Goal: Task Accomplishment & Management: Use online tool/utility

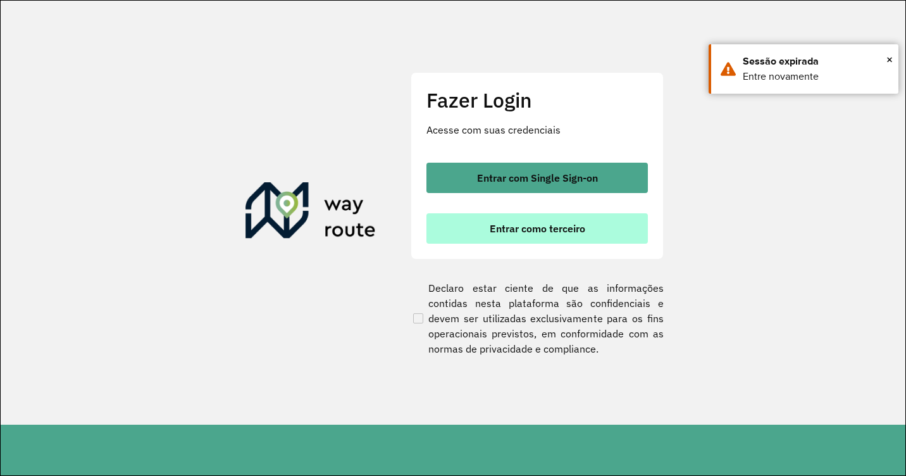
click at [568, 230] on span "Entrar como terceiro" at bounding box center [538, 228] width 96 height 10
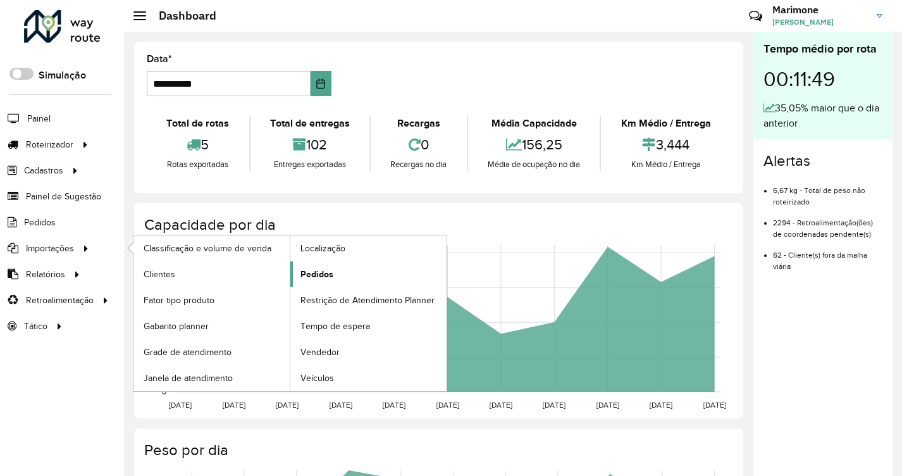
click at [318, 276] on span "Pedidos" at bounding box center [316, 274] width 33 height 13
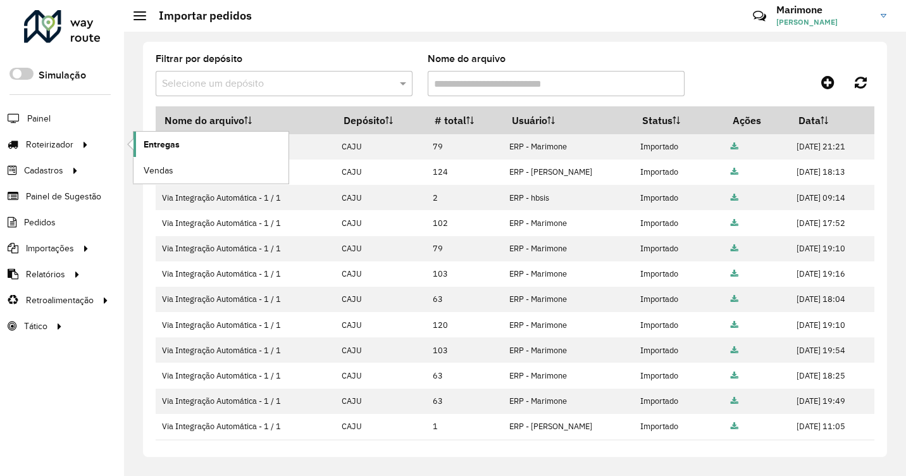
click at [159, 146] on span "Entregas" at bounding box center [162, 144] width 36 height 13
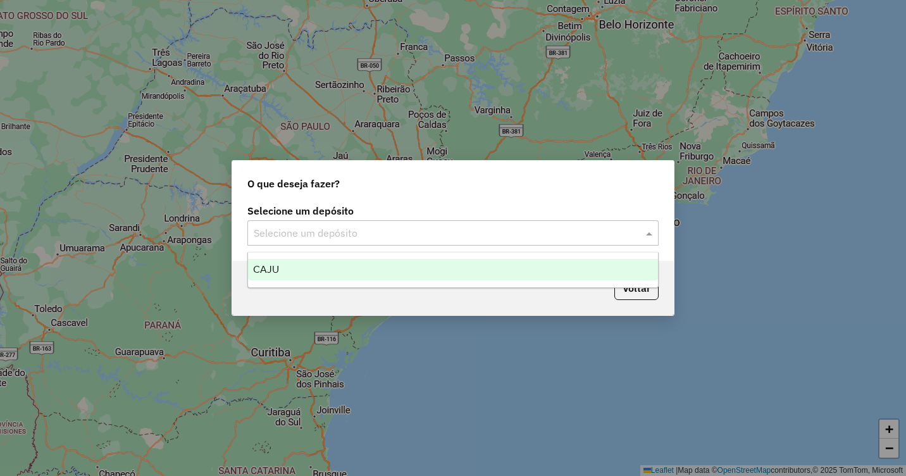
click at [647, 231] on span at bounding box center [651, 232] width 16 height 15
click at [284, 273] on div "CAJU" at bounding box center [453, 270] width 410 height 22
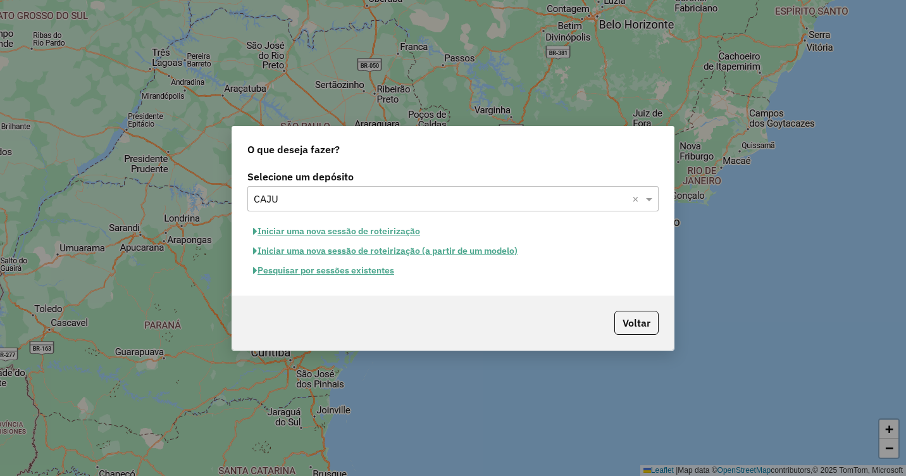
click at [339, 233] on button "Iniciar uma nova sessão de roteirização" at bounding box center [336, 231] width 178 height 20
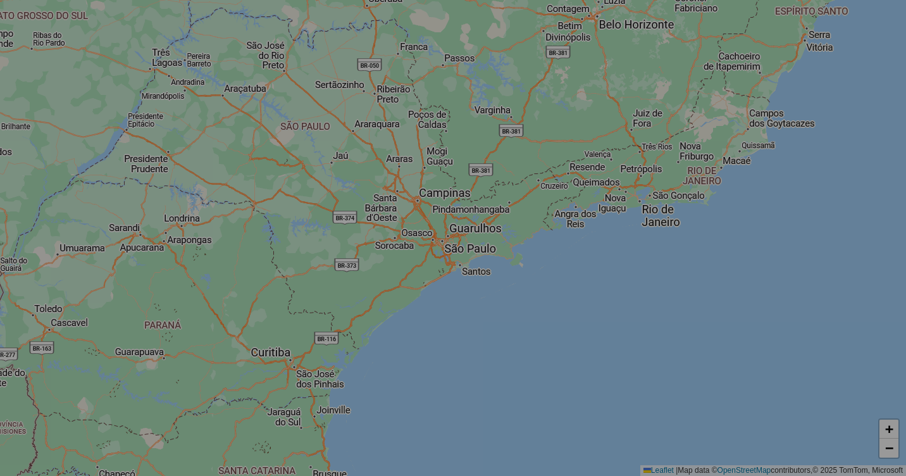
select select "*"
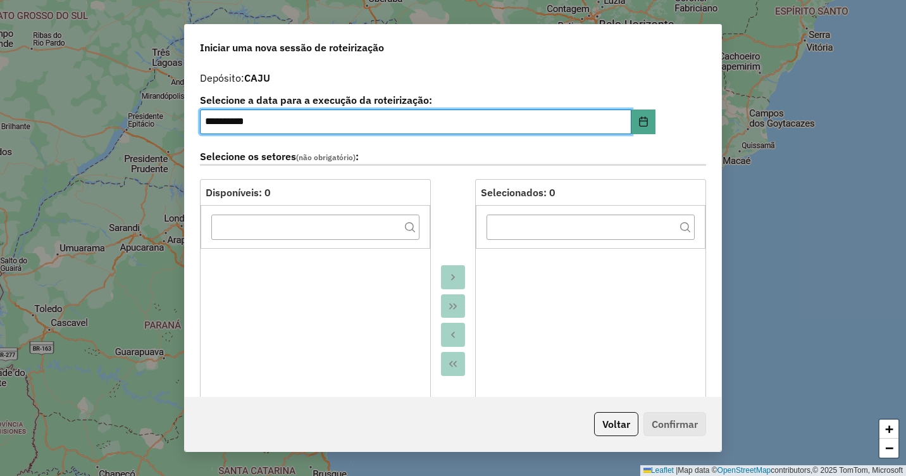
click at [217, 124] on input "**********" at bounding box center [415, 121] width 431 height 25
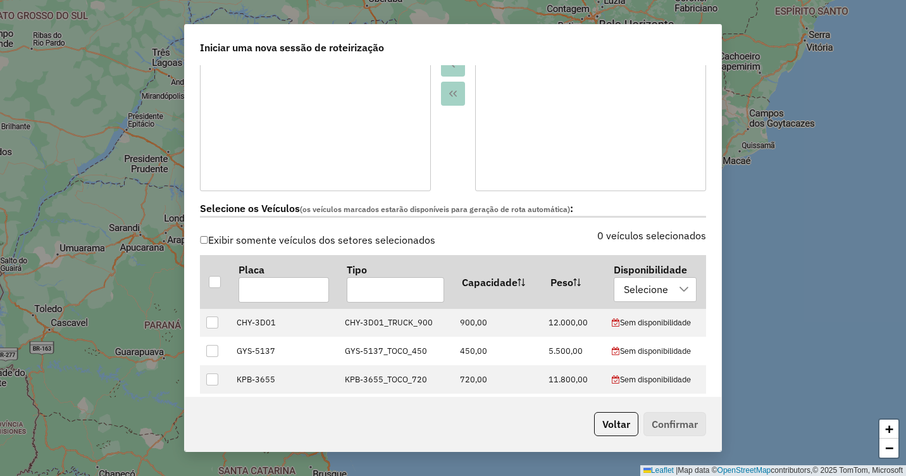
scroll to position [316, 0]
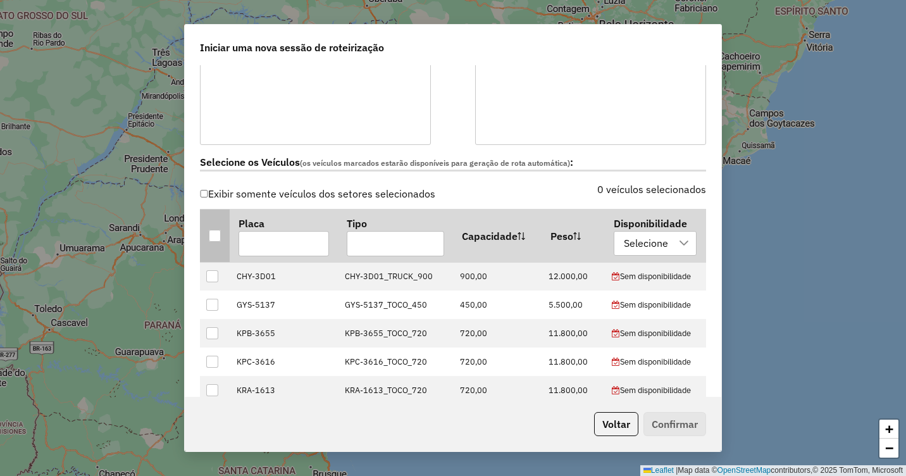
type input "**********"
click at [216, 237] on div at bounding box center [215, 236] width 12 height 12
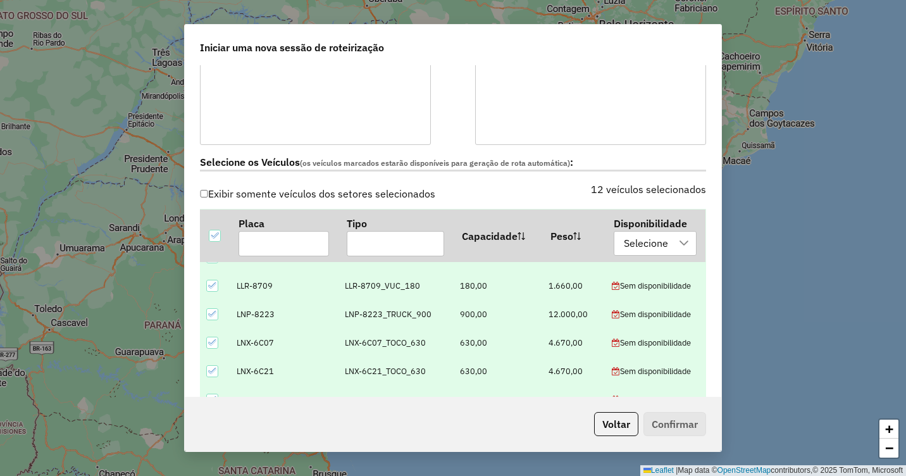
scroll to position [205, 0]
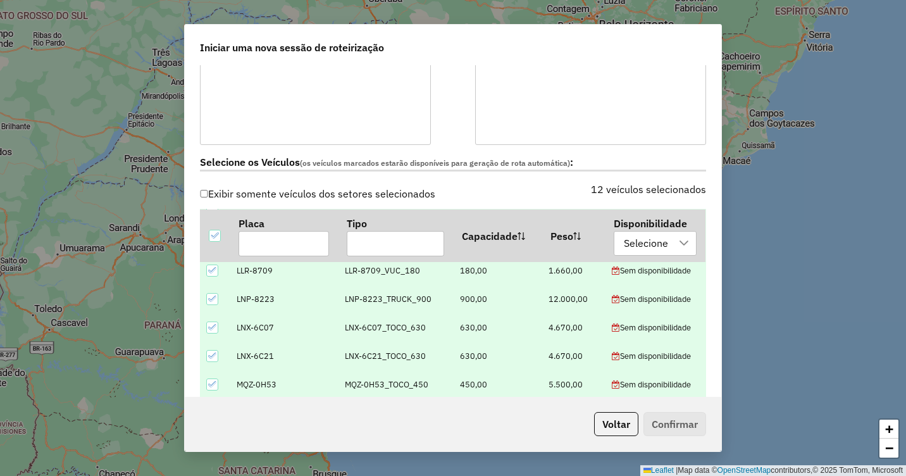
drag, startPoint x: 717, startPoint y: 175, endPoint x: 721, endPoint y: 204, distance: 29.4
click at [721, 204] on div "**********" at bounding box center [453, 238] width 538 height 428
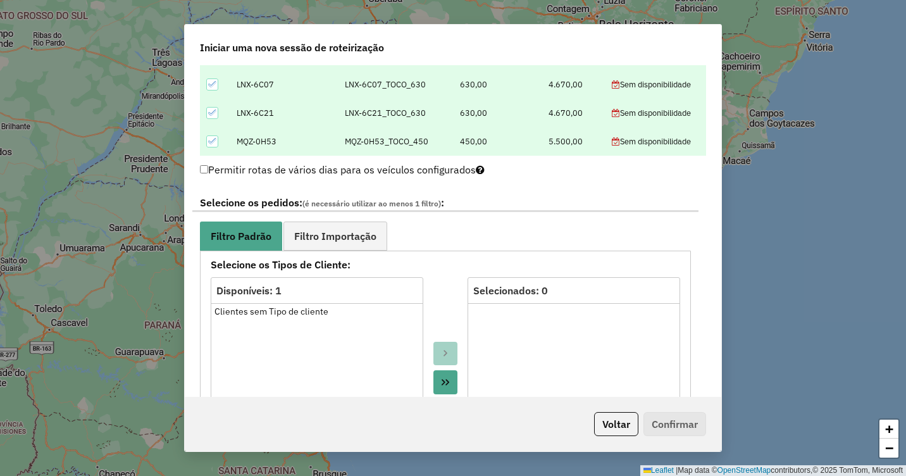
scroll to position [605, 0]
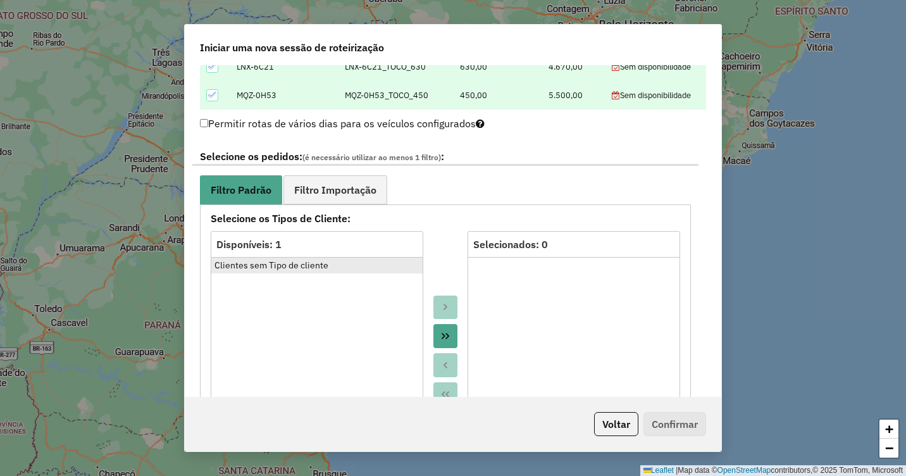
click at [304, 268] on div "Clientes sem Tipo de cliente" at bounding box center [316, 265] width 205 height 13
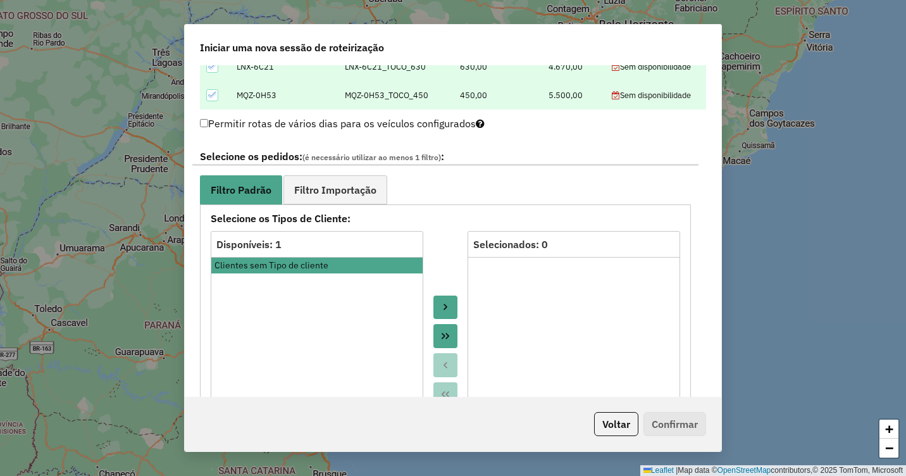
click at [445, 308] on icon "Move to Target" at bounding box center [445, 307] width 10 height 10
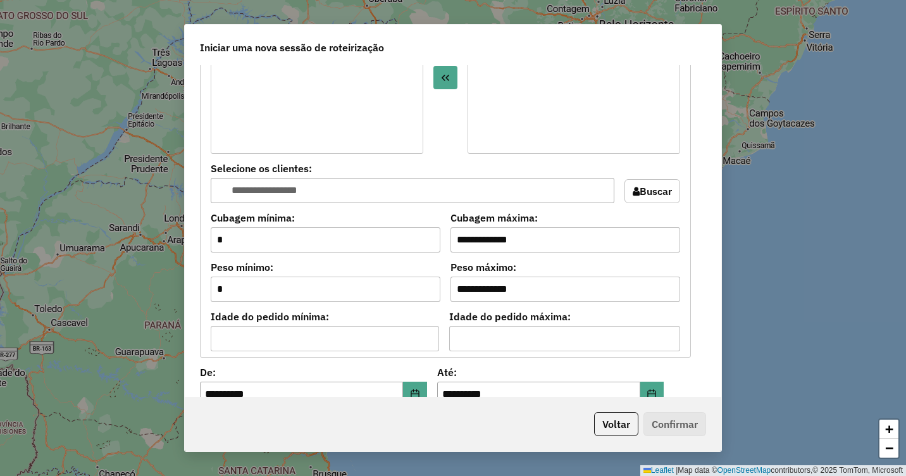
scroll to position [985, 0]
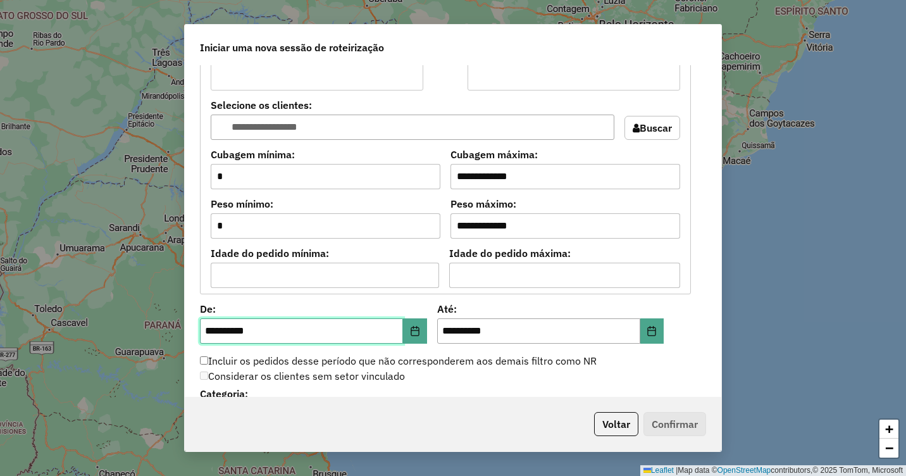
click at [214, 331] on input "**********" at bounding box center [301, 330] width 203 height 25
type input "**********"
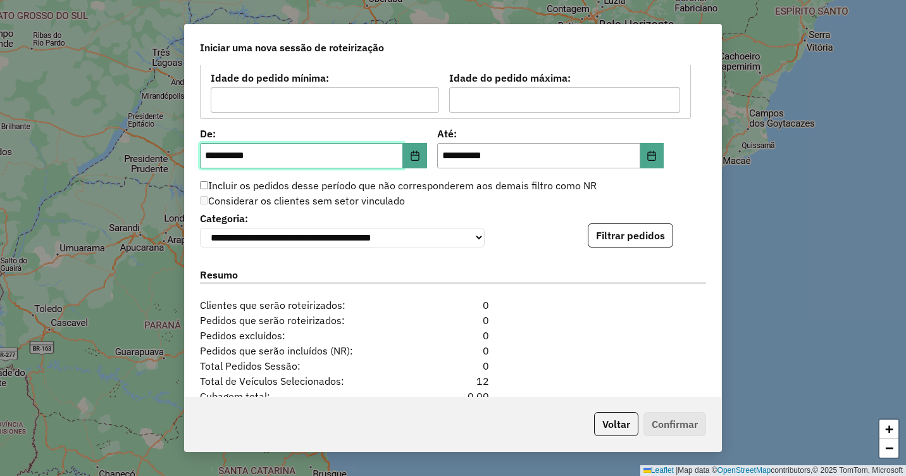
scroll to position [1175, 0]
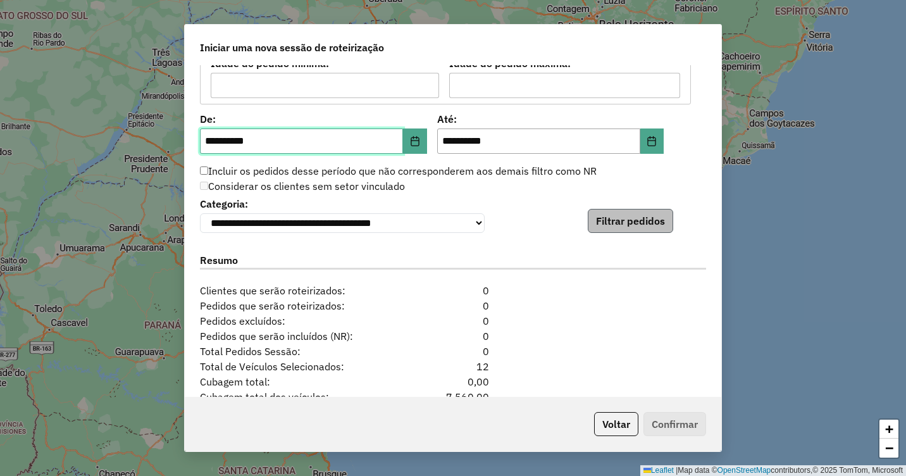
type input "**********"
click at [644, 221] on button "Filtrar pedidos" at bounding box center [630, 221] width 85 height 24
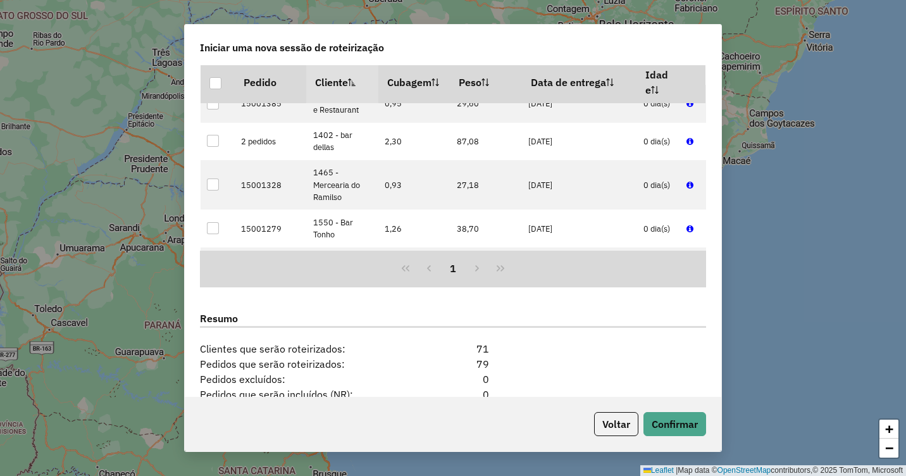
scroll to position [1533, 0]
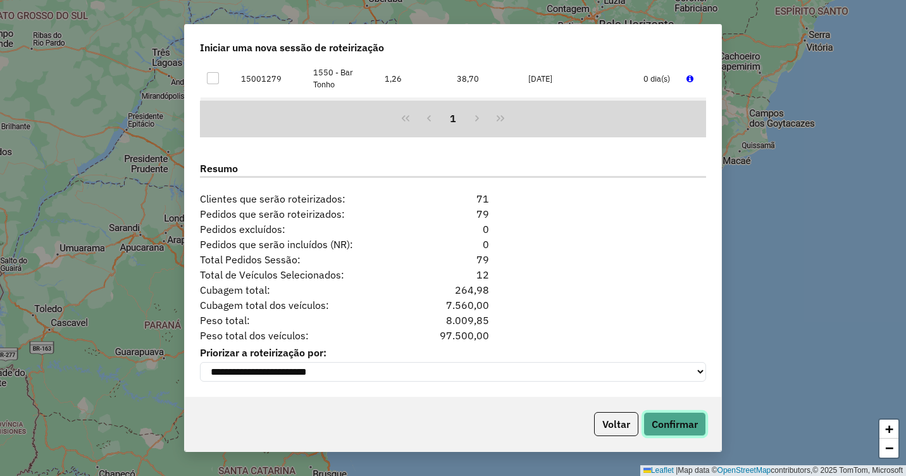
click at [678, 427] on button "Confirmar" at bounding box center [674, 424] width 63 height 24
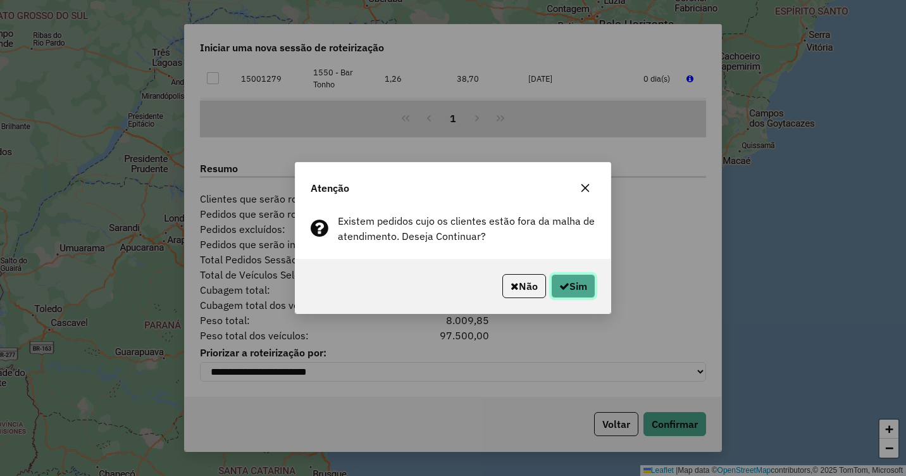
click at [576, 286] on button "Sim" at bounding box center [573, 286] width 44 height 24
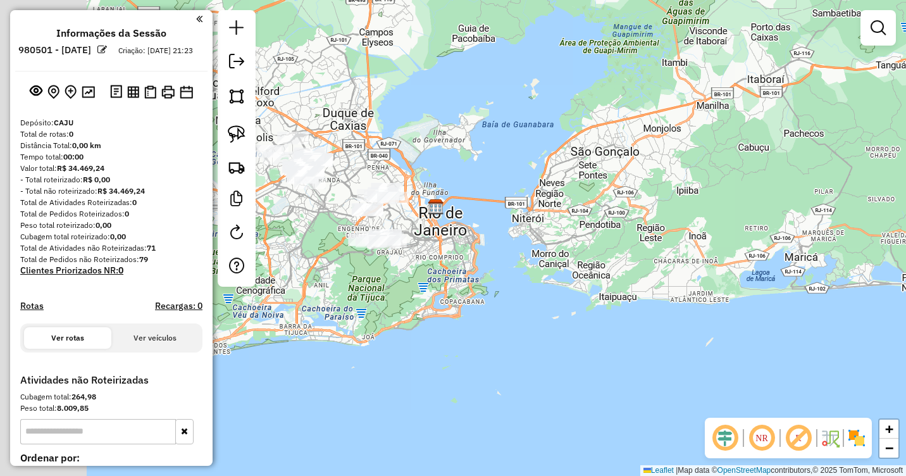
drag, startPoint x: 474, startPoint y: 236, endPoint x: 711, endPoint y: 256, distance: 237.5
click at [708, 255] on div "Janela de atendimento Grade de atendimento Capacidade Transportadoras Veículos …" at bounding box center [453, 238] width 906 height 476
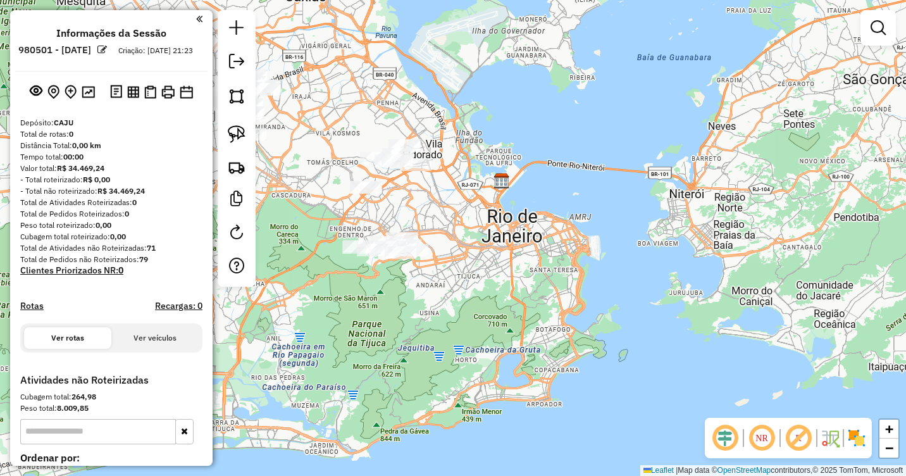
drag, startPoint x: 469, startPoint y: 216, endPoint x: 758, endPoint y: 253, distance: 291.4
click at [757, 253] on div "Janela de atendimento Grade de atendimento Capacidade Transportadoras Veículos …" at bounding box center [453, 238] width 906 height 476
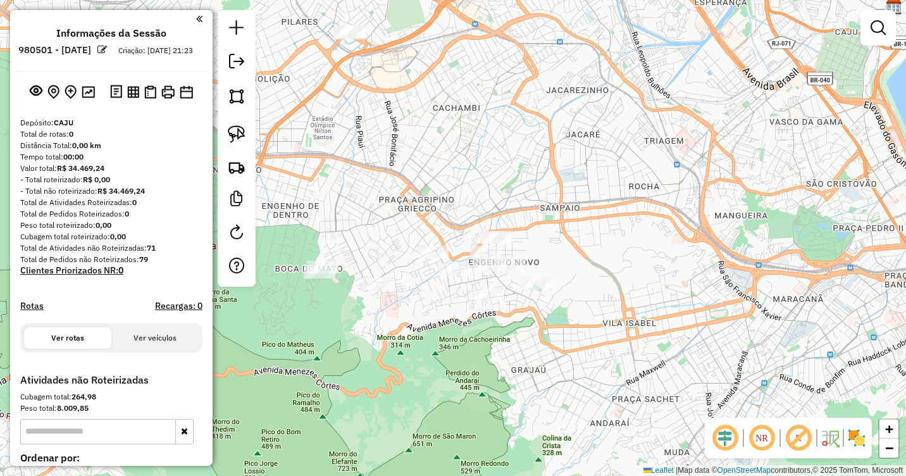
drag, startPoint x: 410, startPoint y: 310, endPoint x: 463, endPoint y: 299, distance: 54.2
click at [462, 299] on div "Janela de atendimento Grade de atendimento Capacidade Transportadoras Veículos …" at bounding box center [453, 238] width 906 height 476
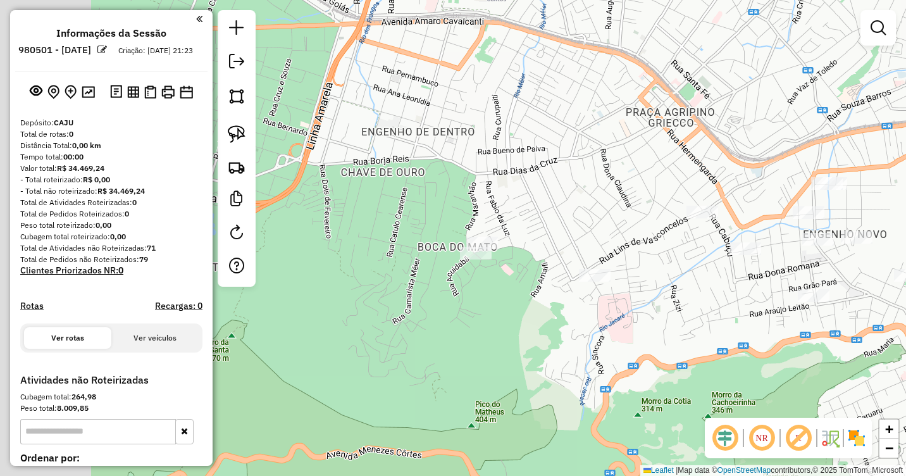
drag, startPoint x: 463, startPoint y: 294, endPoint x: 710, endPoint y: 321, distance: 248.3
click at [710, 321] on div "Janela de atendimento Grade de atendimento Capacidade Transportadoras Veículos …" at bounding box center [453, 238] width 906 height 476
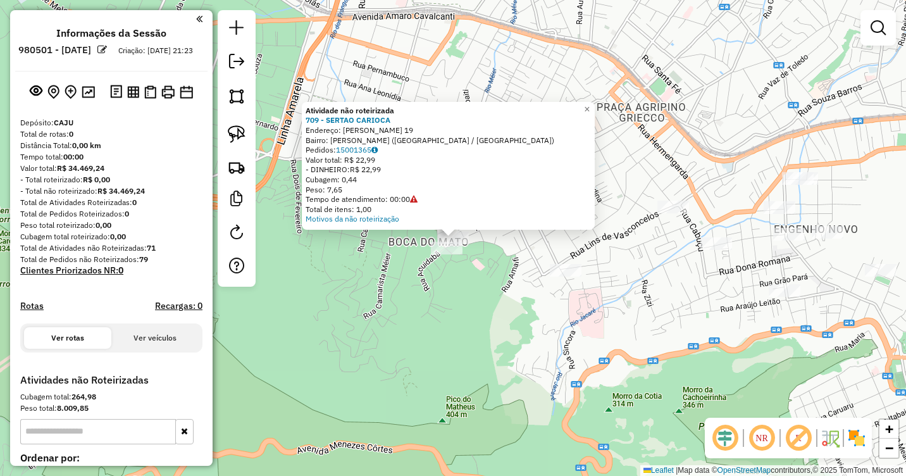
click at [517, 285] on div "Atividade não roteirizada 709 - SERTAO CARIOCA Endereço: [PERSON_NAME] 19 Bairr…" at bounding box center [453, 238] width 906 height 476
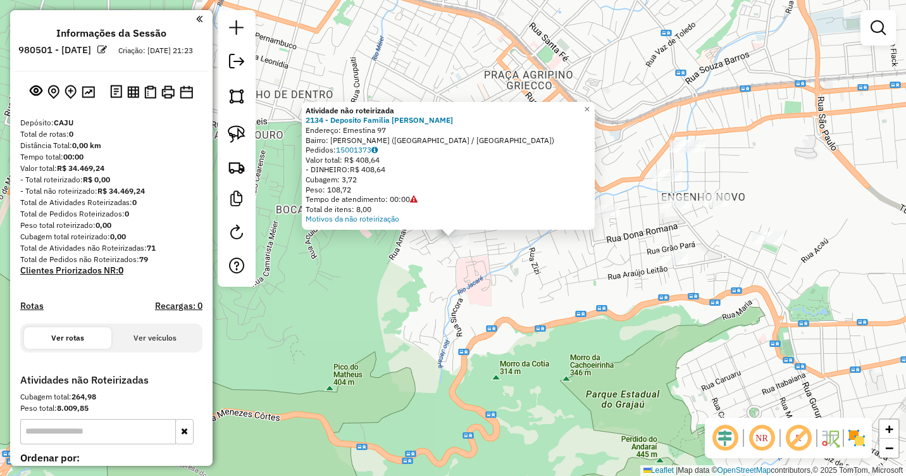
click at [598, 268] on div "Atividade não roteirizada 2134 - Deposito Familia [PERSON_NAME]: Ernestina 97 B…" at bounding box center [453, 238] width 906 height 476
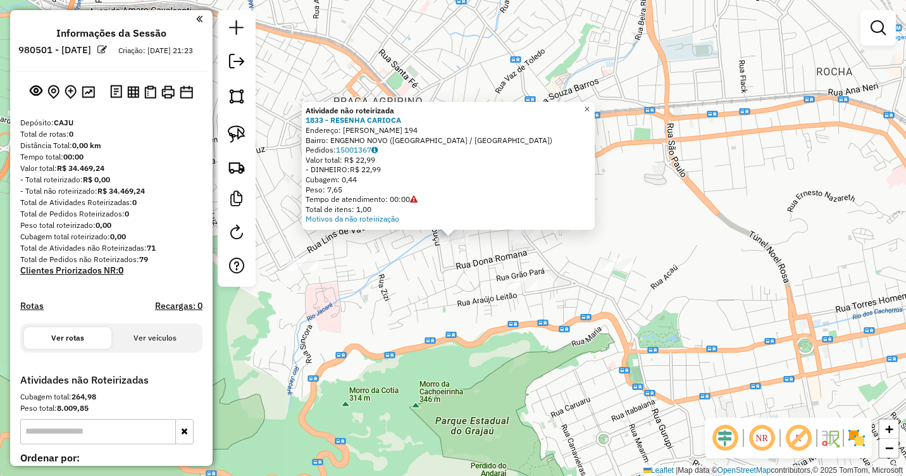
click at [591, 111] on link "×" at bounding box center [586, 109] width 15 height 15
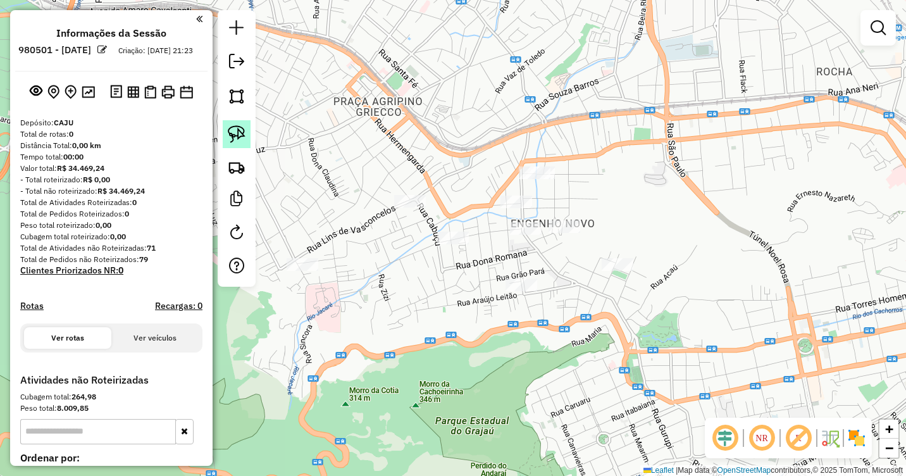
click at [234, 132] on img at bounding box center [237, 134] width 18 height 18
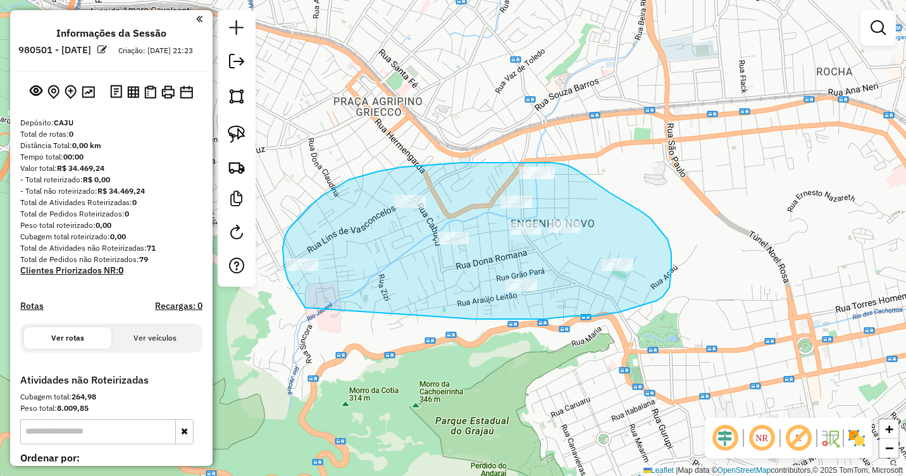
drag, startPoint x: 305, startPoint y: 307, endPoint x: 440, endPoint y: 317, distance: 135.1
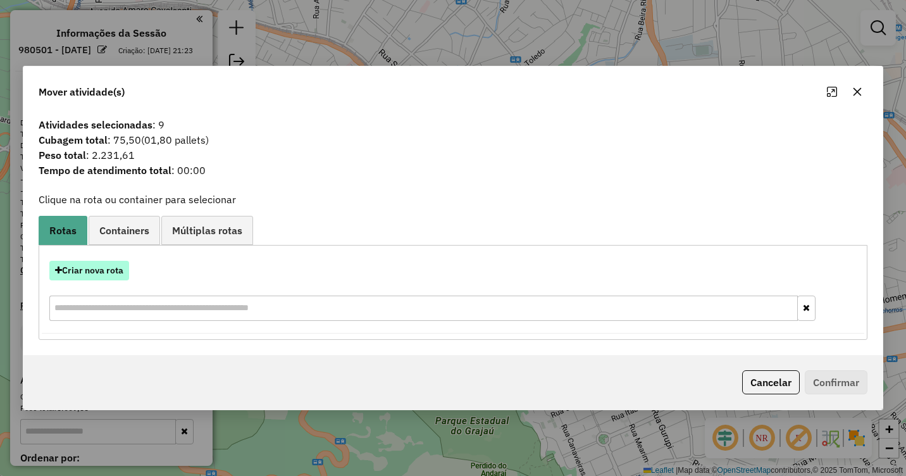
click at [75, 271] on button "Criar nova rota" at bounding box center [89, 271] width 80 height 20
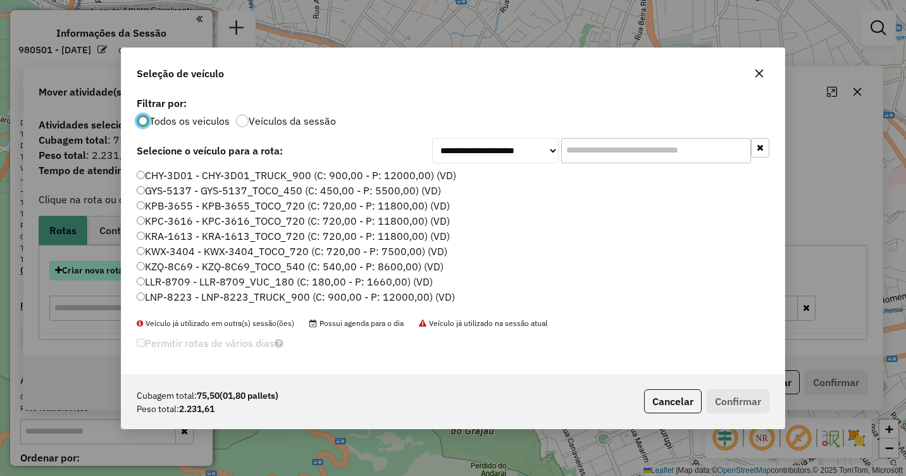
scroll to position [7, 4]
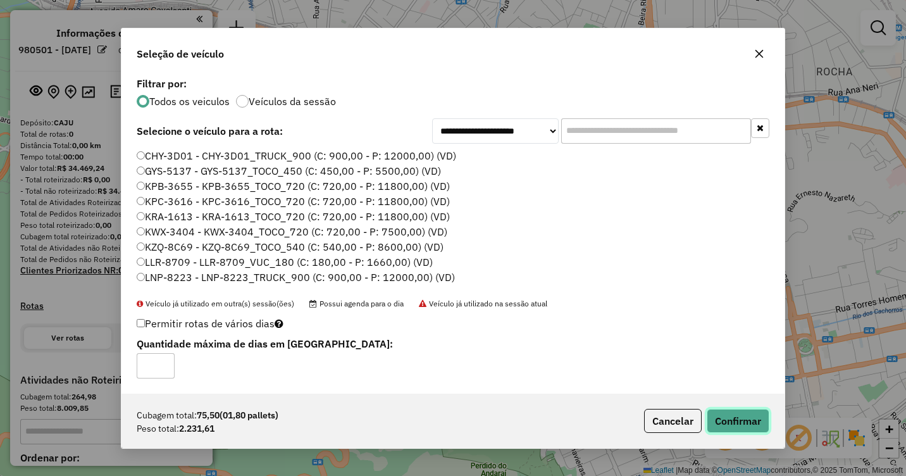
click at [751, 421] on button "Confirmar" at bounding box center [738, 421] width 63 height 24
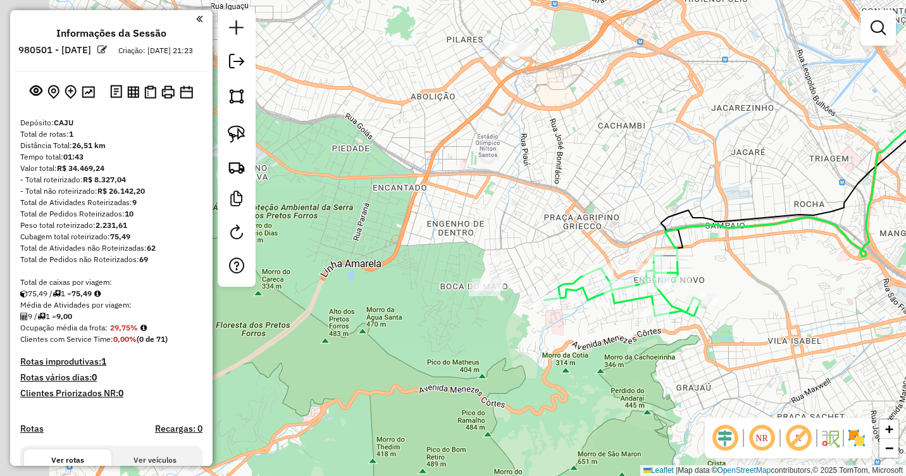
drag, startPoint x: 481, startPoint y: 318, endPoint x: 610, endPoint y: 333, distance: 130.6
click at [612, 332] on div "Janela de atendimento Grade de atendimento Capacidade Transportadoras Veículos …" at bounding box center [453, 238] width 906 height 476
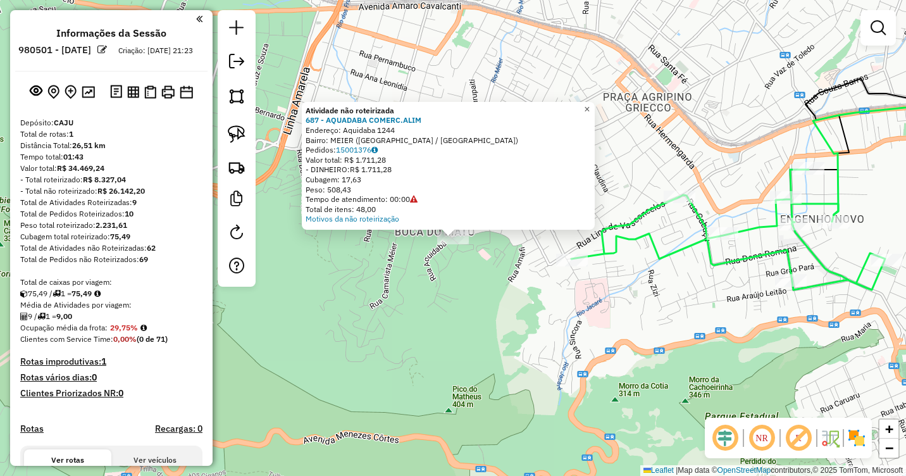
click at [590, 104] on span "×" at bounding box center [587, 109] width 6 height 11
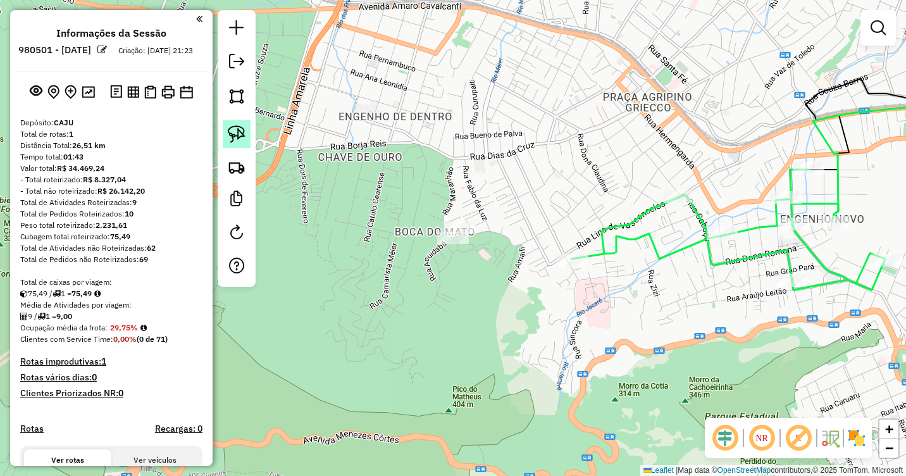
click at [244, 136] on img at bounding box center [237, 134] width 18 height 18
drag, startPoint x: 439, startPoint y: 251, endPoint x: 460, endPoint y: 250, distance: 20.9
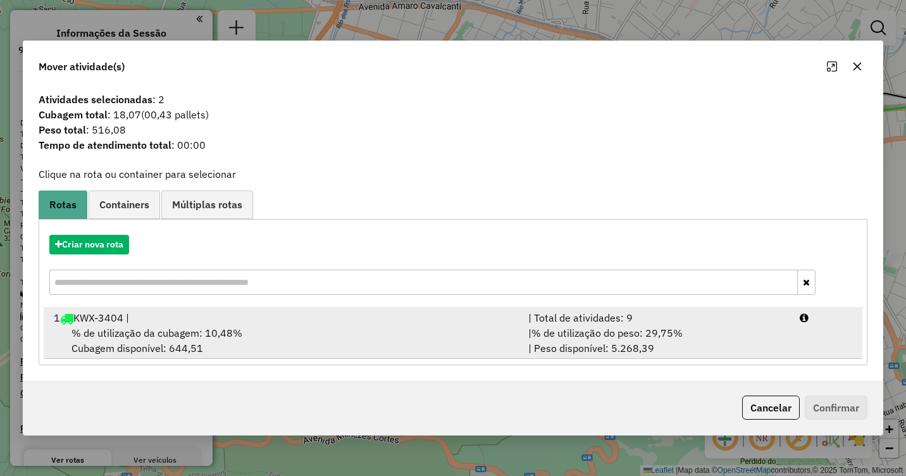
click at [197, 340] on div "% de utilização da cubagem: 10,48% Cubagem disponível: 644,51" at bounding box center [283, 340] width 474 height 30
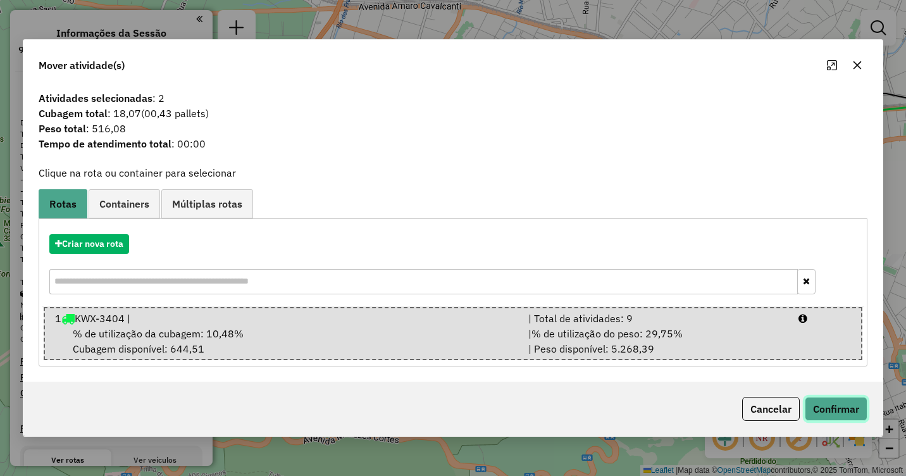
click at [830, 409] on button "Confirmar" at bounding box center [836, 409] width 63 height 24
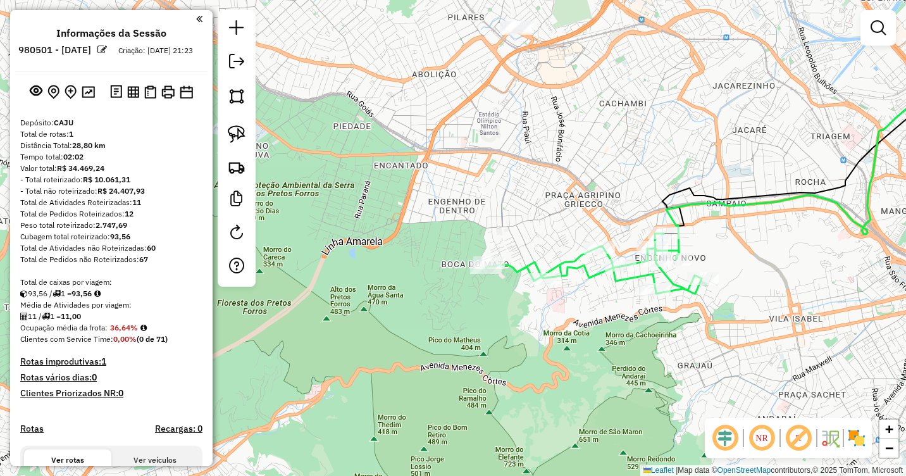
drag, startPoint x: 570, startPoint y: 197, endPoint x: 587, endPoint y: 288, distance: 92.7
click at [587, 288] on div "Janela de atendimento Grade de atendimento Capacidade Transportadoras Veículos …" at bounding box center [453, 238] width 906 height 476
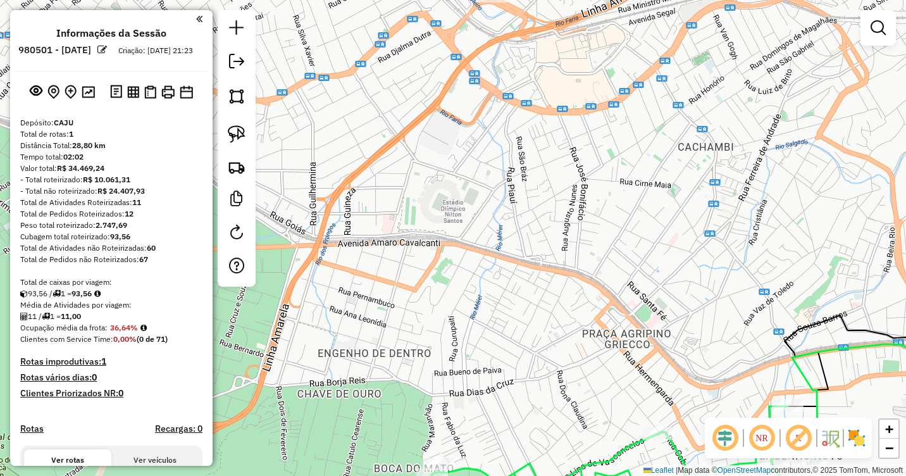
drag, startPoint x: 537, startPoint y: 171, endPoint x: 634, endPoint y: 371, distance: 222.1
click at [640, 386] on div "Janela de atendimento Grade de atendimento Capacidade Transportadoras Veículos …" at bounding box center [453, 238] width 906 height 476
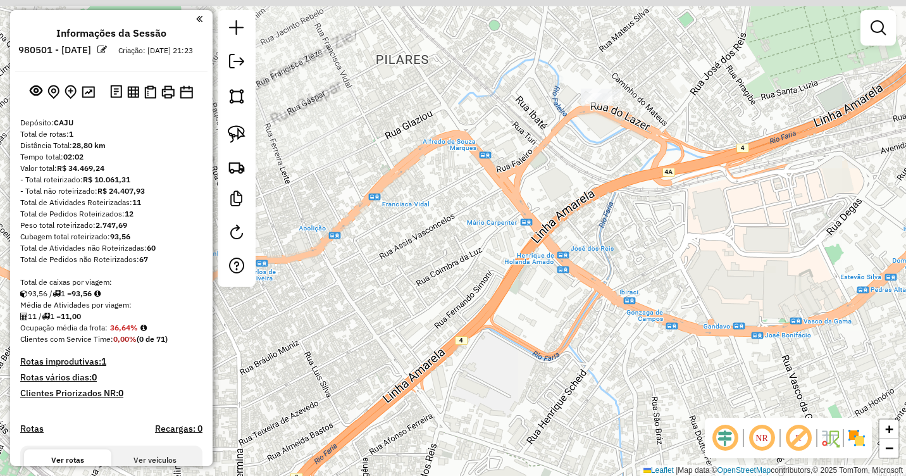
drag, startPoint x: 560, startPoint y: 228, endPoint x: 625, endPoint y: 404, distance: 187.9
click at [625, 404] on div "Janela de atendimento Grade de atendimento Capacidade Transportadoras Veículos …" at bounding box center [453, 238] width 906 height 476
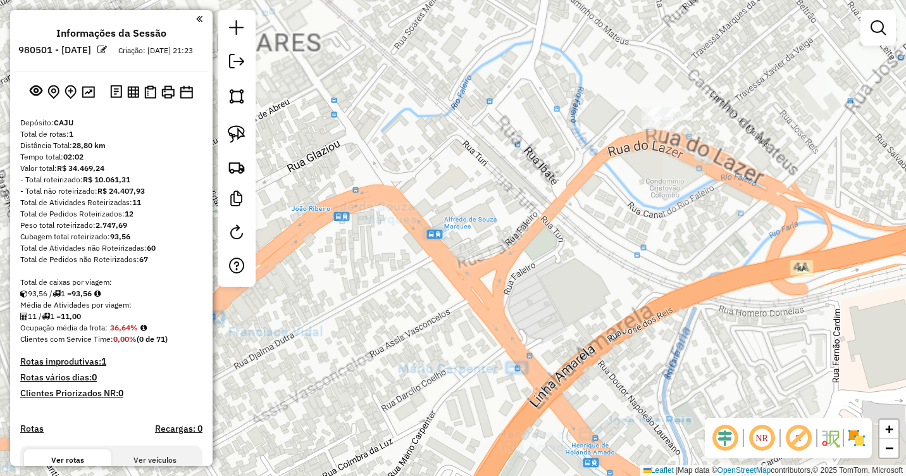
drag, startPoint x: 618, startPoint y: 206, endPoint x: 605, endPoint y: 306, distance: 100.7
click at [605, 306] on div "Janela de atendimento Grade de atendimento Capacidade Transportadoras Veículos …" at bounding box center [453, 238] width 906 height 476
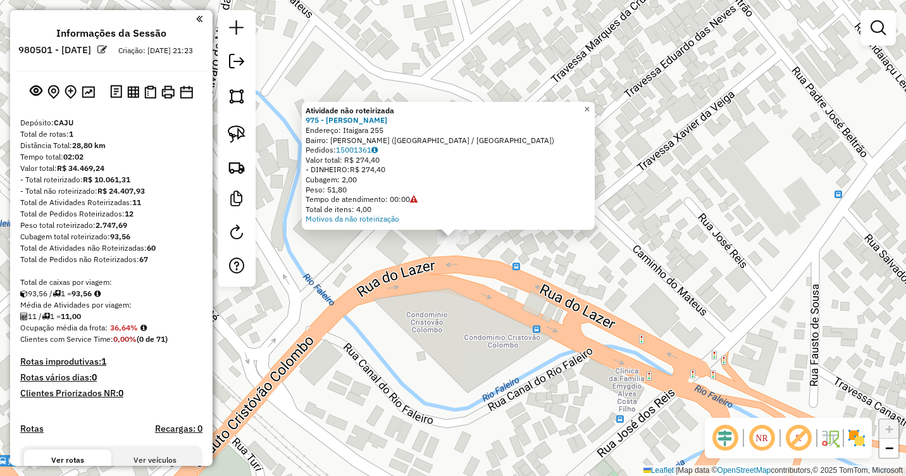
click at [590, 106] on span "×" at bounding box center [587, 109] width 6 height 11
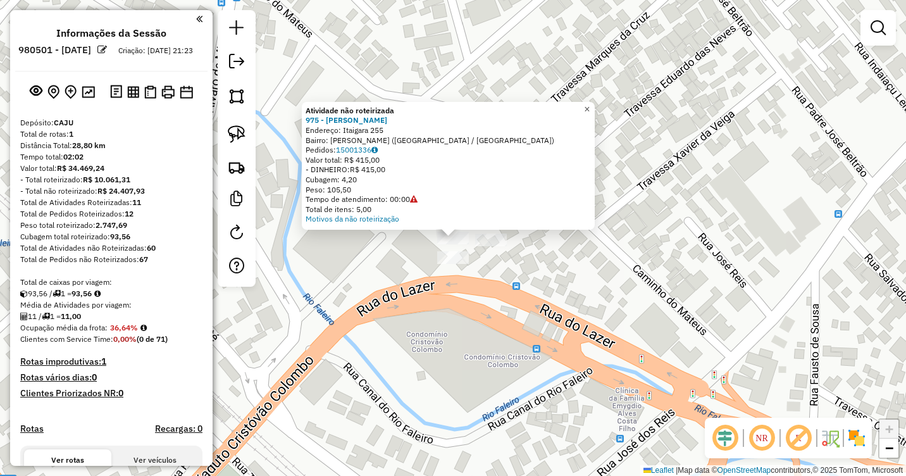
click at [590, 104] on span "×" at bounding box center [587, 109] width 6 height 11
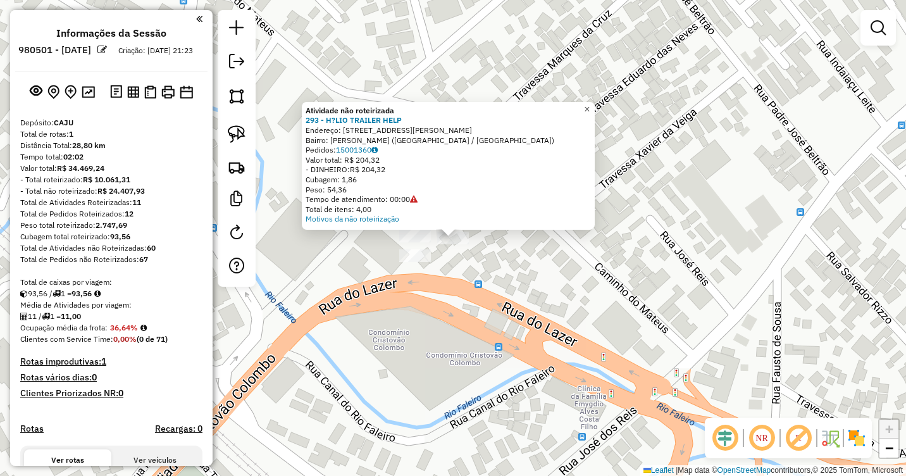
click at [590, 108] on span "×" at bounding box center [587, 109] width 6 height 11
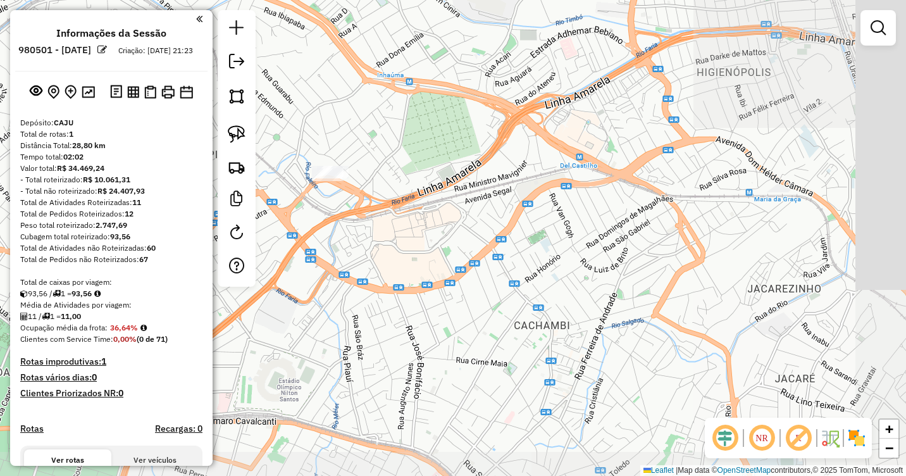
drag, startPoint x: 690, startPoint y: 283, endPoint x: 462, endPoint y: 233, distance: 233.3
click at [462, 232] on div "Janela de atendimento Grade de atendimento Capacidade Transportadoras Veículos …" at bounding box center [453, 238] width 906 height 476
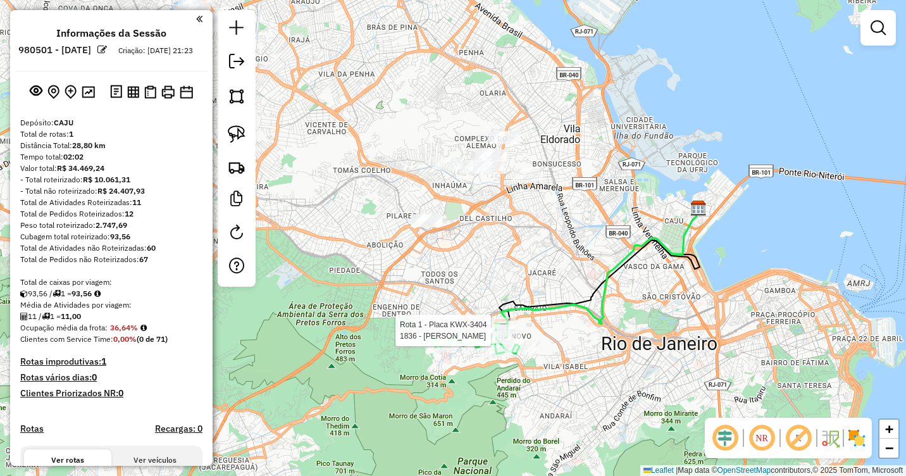
select select "**********"
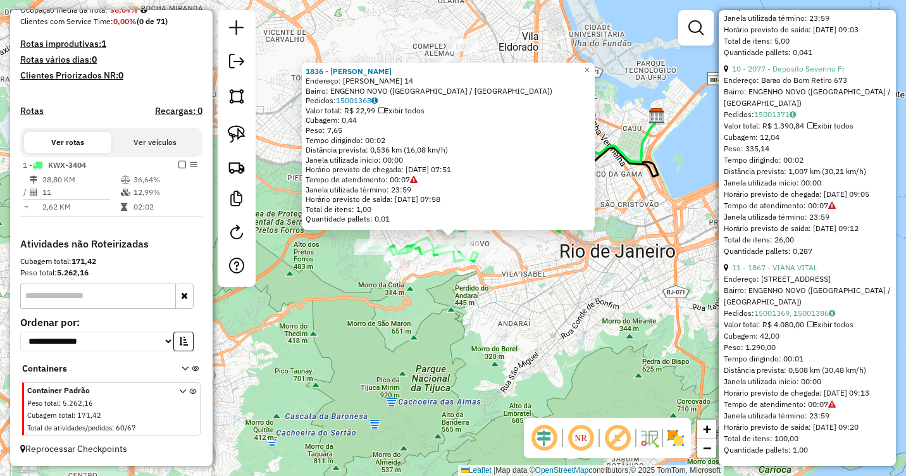
scroll to position [2268, 0]
click at [684, 297] on div "1836 - [PERSON_NAME]: [PERSON_NAME] 14 Bairro: ENGENHO NOVO ([GEOGRAPHIC_DATA] …" at bounding box center [453, 238] width 906 height 476
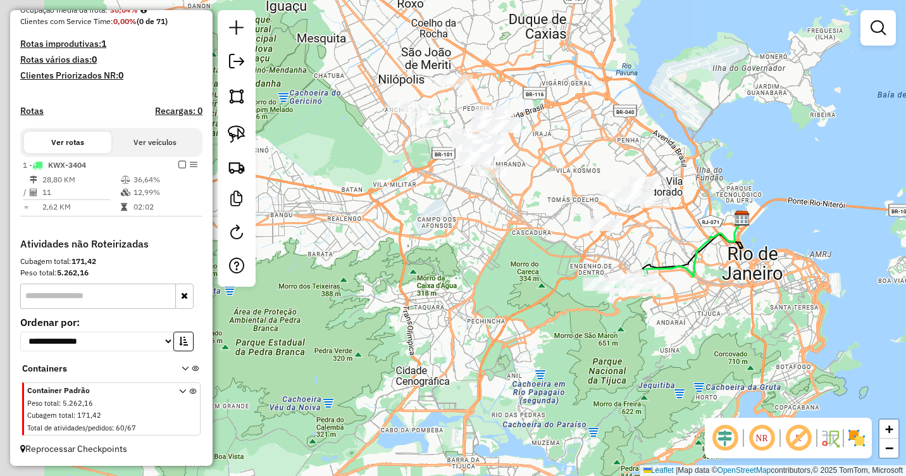
drag, startPoint x: 641, startPoint y: 252, endPoint x: 754, endPoint y: 273, distance: 114.5
click at [742, 273] on icon at bounding box center [692, 250] width 99 height 65
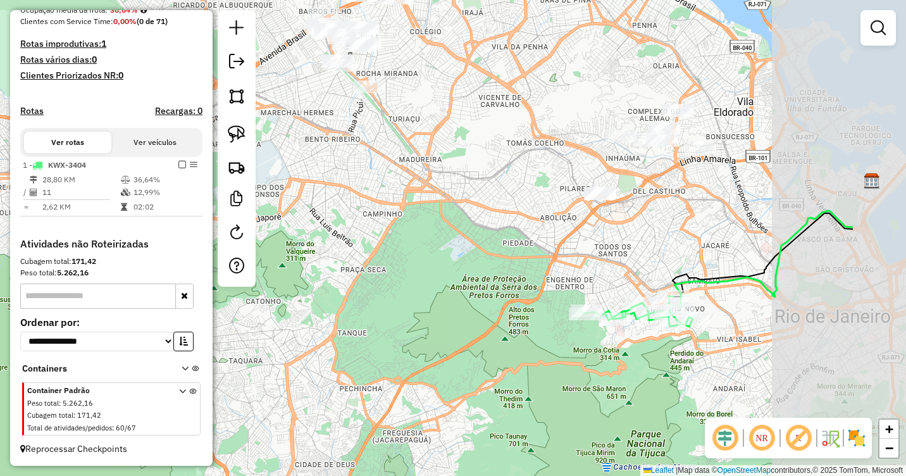
drag, startPoint x: 545, startPoint y: 232, endPoint x: 302, endPoint y: 264, distance: 244.3
click at [303, 264] on div "Janela de atendimento Grade de atendimento Capacidade Transportadoras Veículos …" at bounding box center [453, 238] width 906 height 476
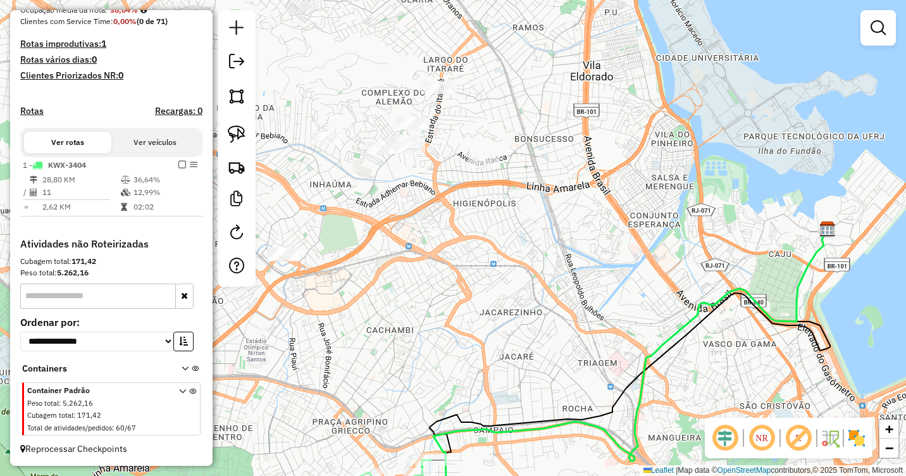
drag, startPoint x: 402, startPoint y: 195, endPoint x: 453, endPoint y: 304, distance: 119.4
click at [461, 302] on div "Janela de atendimento Grade de atendimento Capacidade Transportadoras Veículos …" at bounding box center [453, 238] width 906 height 476
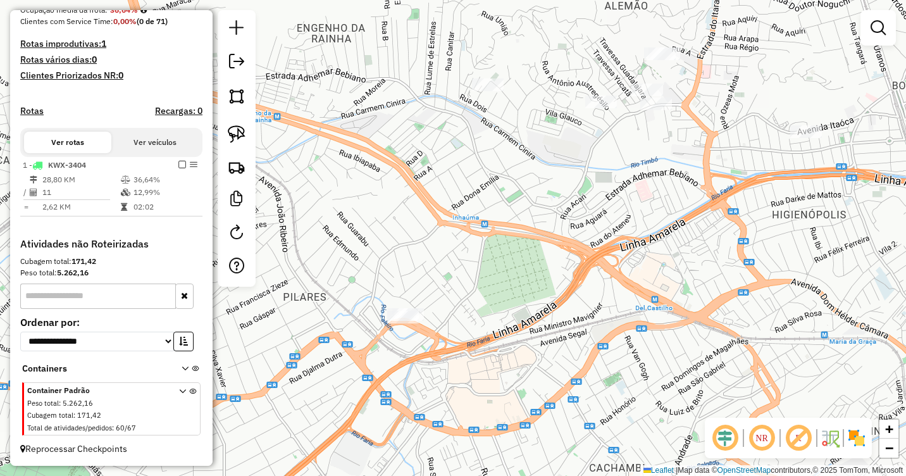
drag, startPoint x: 508, startPoint y: 329, endPoint x: 544, endPoint y: 328, distance: 36.1
click at [545, 329] on div "Janela de atendimento Grade de atendimento Capacidade Transportadoras Veículos …" at bounding box center [453, 238] width 906 height 476
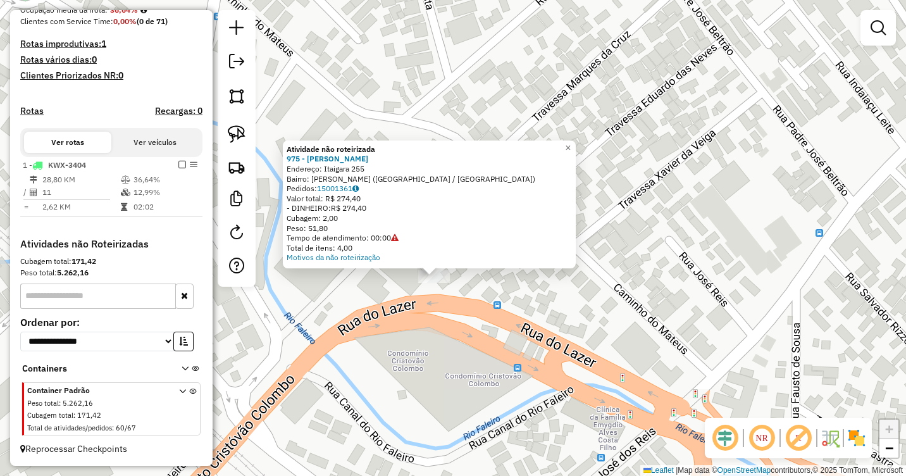
drag, startPoint x: 473, startPoint y: 249, endPoint x: 443, endPoint y: 319, distance: 75.7
click at [443, 319] on div "Atividade não roteirizada 975 - [PERSON_NAME] Endereço: Itaigara 255 Bairro: [P…" at bounding box center [453, 238] width 906 height 476
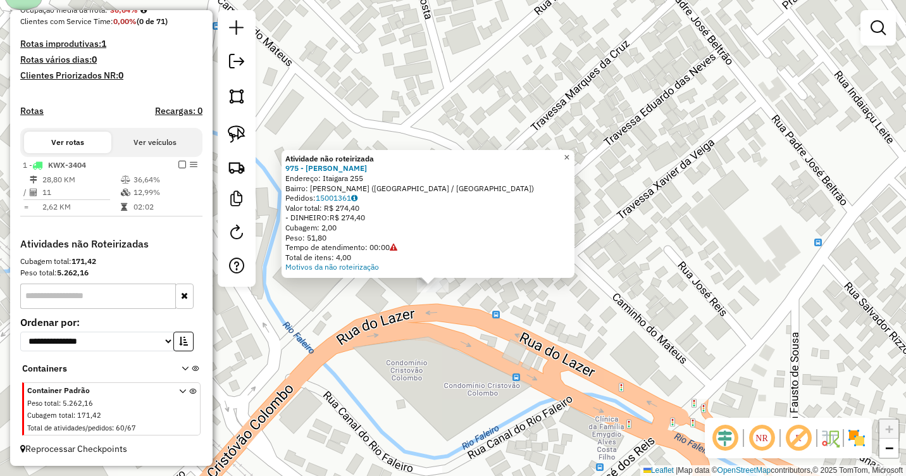
click at [569, 156] on span "×" at bounding box center [567, 157] width 6 height 11
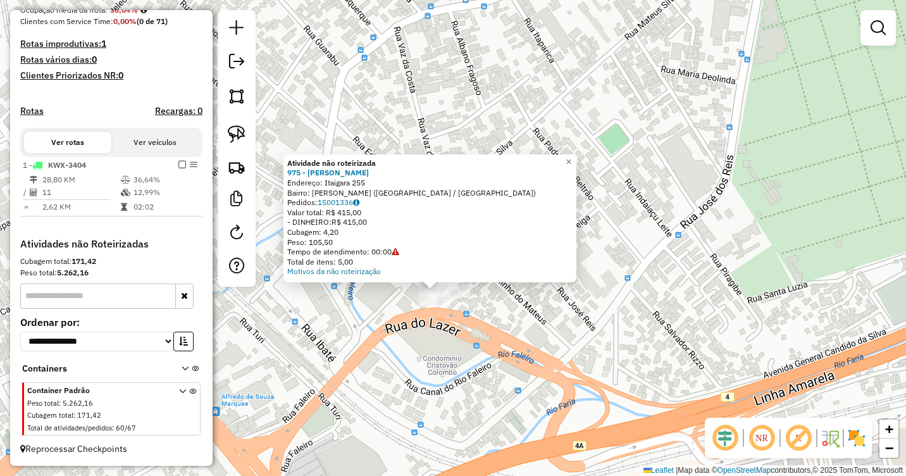
drag, startPoint x: 676, startPoint y: 256, endPoint x: 435, endPoint y: 347, distance: 258.2
click at [445, 349] on div "Atividade não roteirizada 975 - [PERSON_NAME] Endereço: Itaigara 255 Bairro: [P…" at bounding box center [453, 238] width 906 height 476
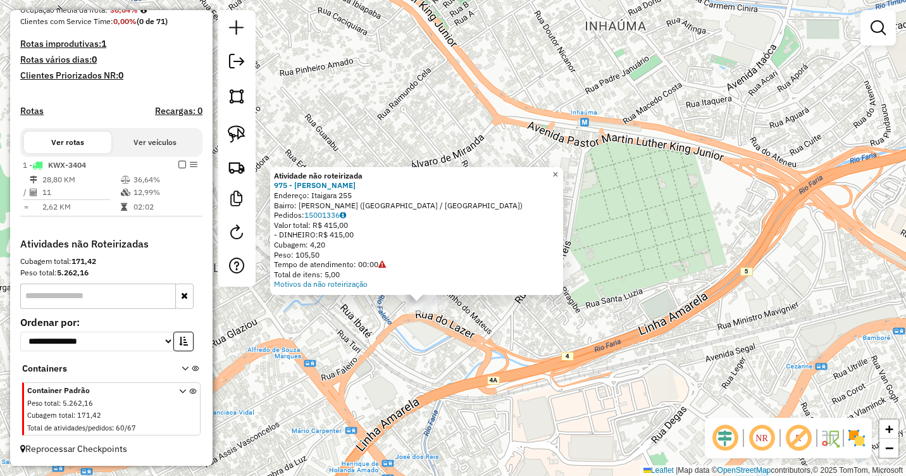
click at [558, 170] on span "×" at bounding box center [555, 174] width 6 height 11
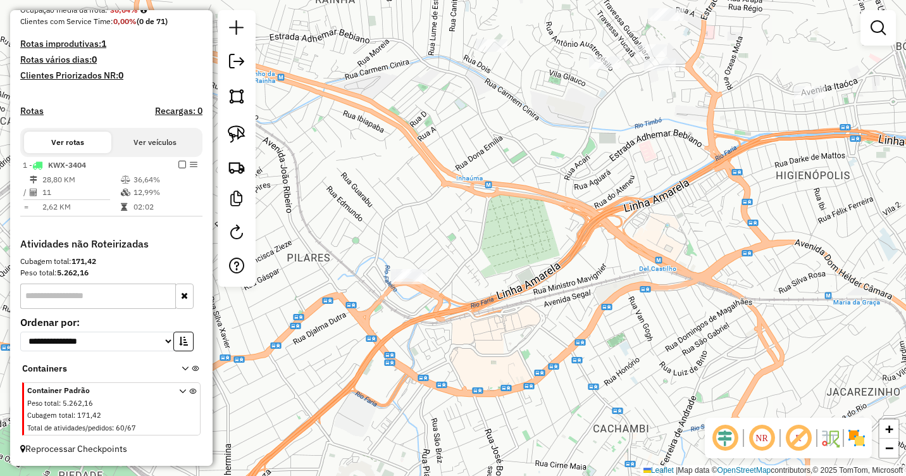
drag, startPoint x: 551, startPoint y: 208, endPoint x: 278, endPoint y: 291, distance: 285.6
click at [278, 291] on div "Janela de atendimento Grade de atendimento Capacidade Transportadoras Veículos …" at bounding box center [453, 238] width 906 height 476
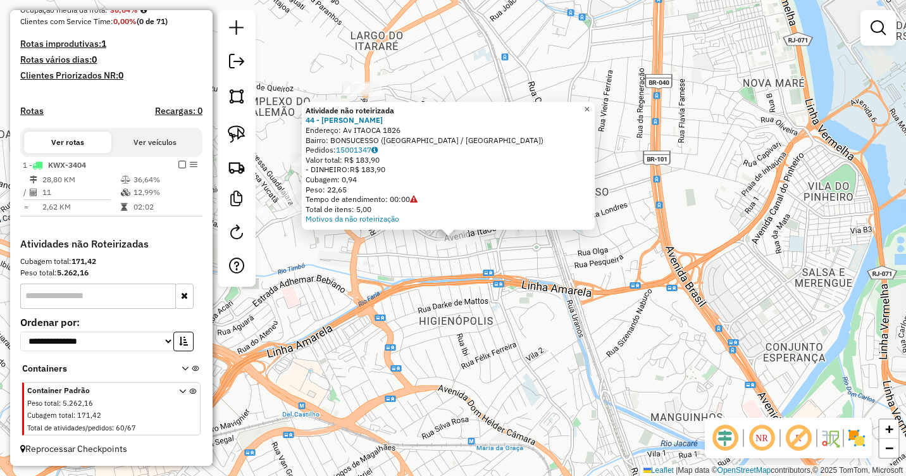
click at [590, 110] on span "×" at bounding box center [587, 109] width 6 height 11
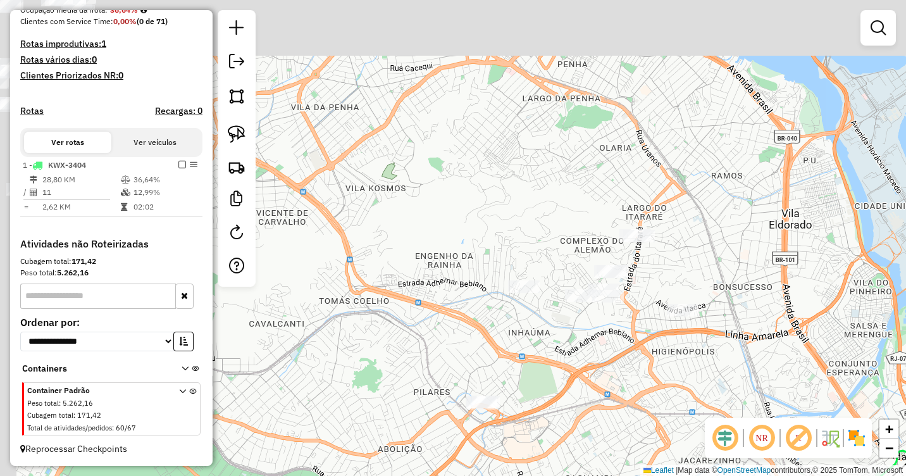
drag, startPoint x: 710, startPoint y: 135, endPoint x: 865, endPoint y: 268, distance: 203.6
click at [865, 268] on div "Janela de atendimento Grade de atendimento Capacidade Transportadoras Veículos …" at bounding box center [453, 238] width 906 height 476
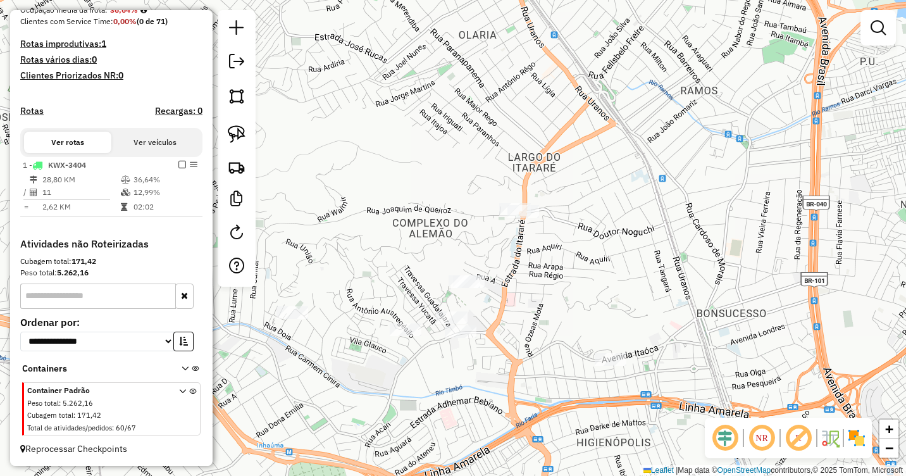
drag, startPoint x: 594, startPoint y: 279, endPoint x: 623, endPoint y: 280, distance: 29.1
click at [622, 280] on div "Janela de atendimento Grade de atendimento Capacidade Transportadoras Veículos …" at bounding box center [453, 238] width 906 height 476
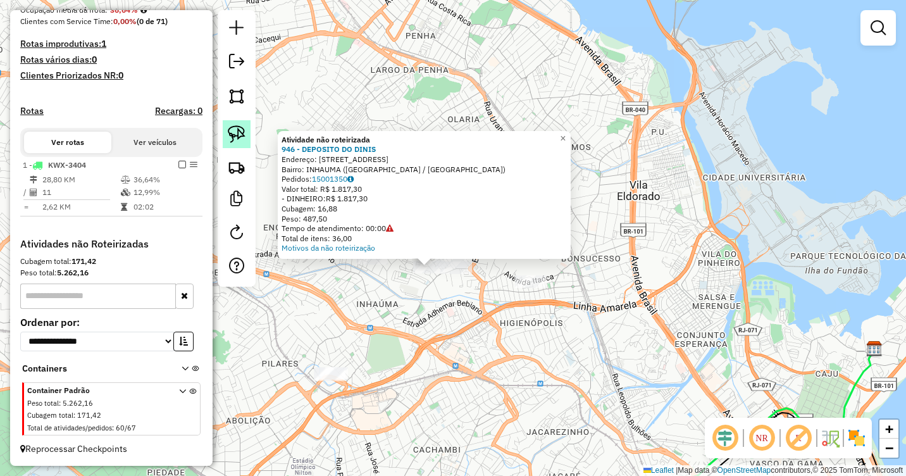
click at [242, 132] on img at bounding box center [237, 134] width 18 height 18
click at [566, 133] on span "×" at bounding box center [563, 138] width 6 height 11
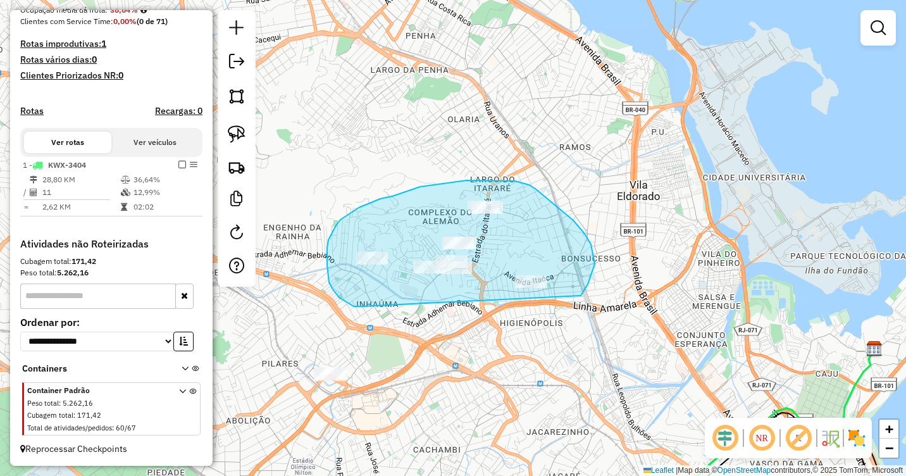
drag, startPoint x: 354, startPoint y: 306, endPoint x: 425, endPoint y: 300, distance: 71.7
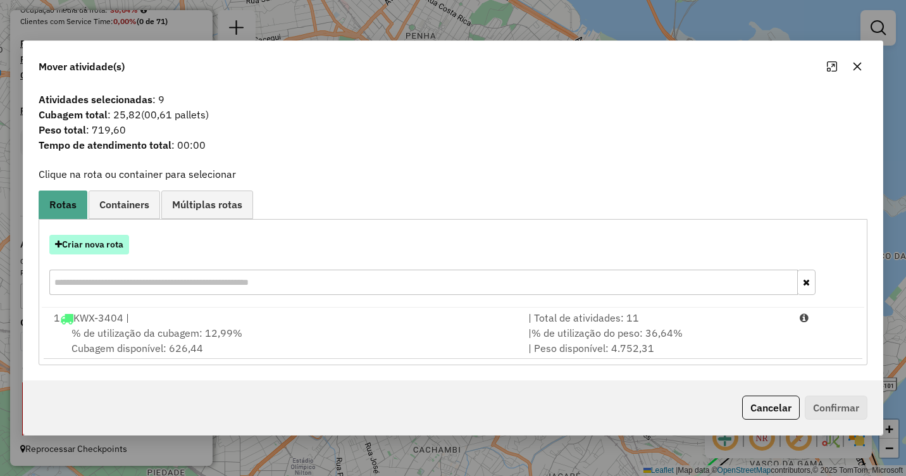
click at [101, 236] on button "Criar nova rota" at bounding box center [89, 245] width 80 height 20
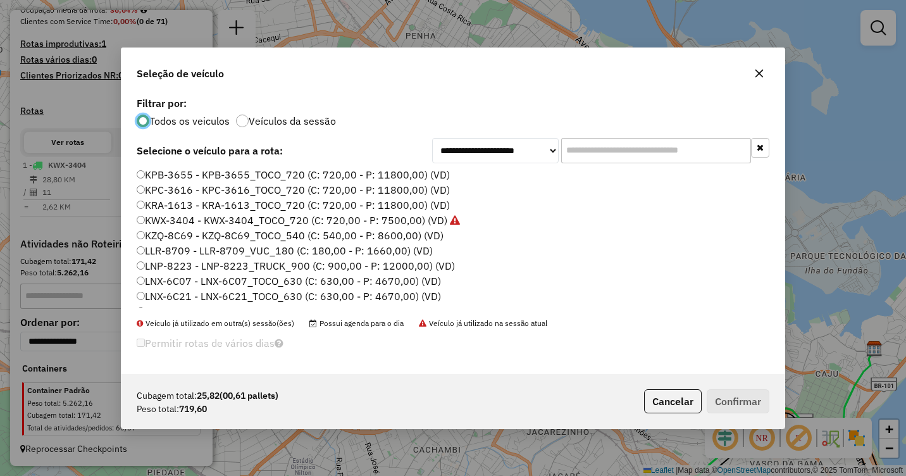
scroll to position [43, 0]
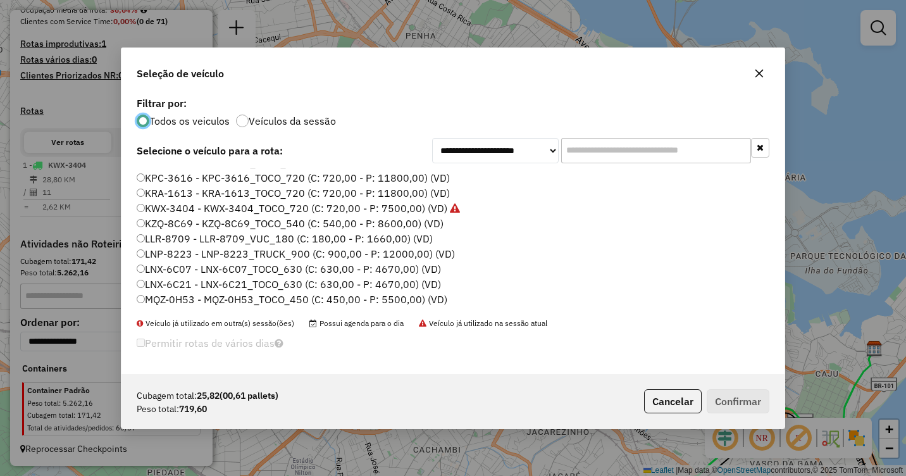
click at [205, 302] on label "MQZ-0H53 - MQZ-0H53_TOCO_450 (C: 450,00 - P: 5500,00) (VD)" at bounding box center [292, 299] width 311 height 15
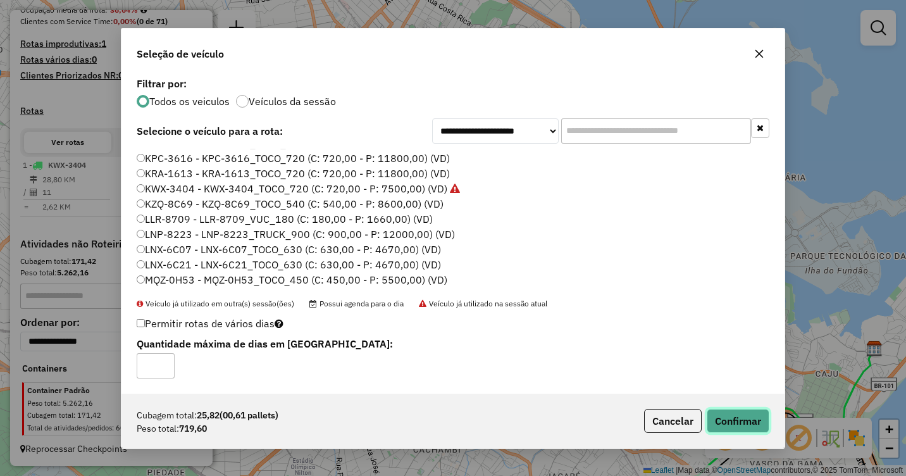
click at [746, 418] on button "Confirmar" at bounding box center [738, 421] width 63 height 24
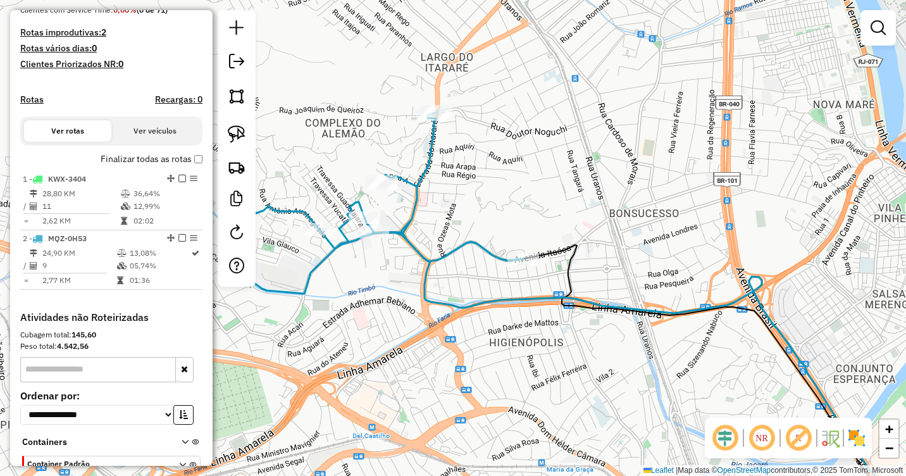
drag, startPoint x: 388, startPoint y: 227, endPoint x: 560, endPoint y: 335, distance: 203.2
click at [560, 335] on div "Janela de atendimento Grade de atendimento Capacidade Transportadoras Veículos …" at bounding box center [453, 238] width 906 height 476
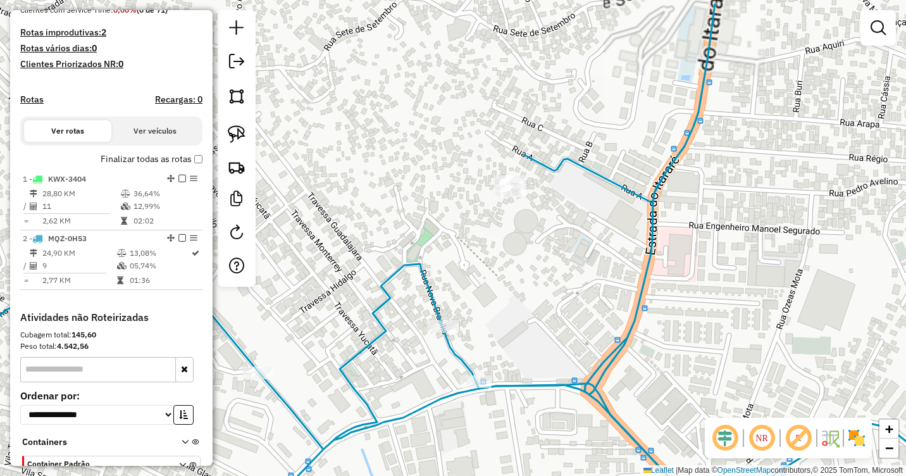
drag, startPoint x: 525, startPoint y: 257, endPoint x: 552, endPoint y: 269, distance: 29.2
click at [551, 270] on div "Janela de atendimento Grade de atendimento Capacidade Transportadoras Veículos …" at bounding box center [453, 238] width 906 height 476
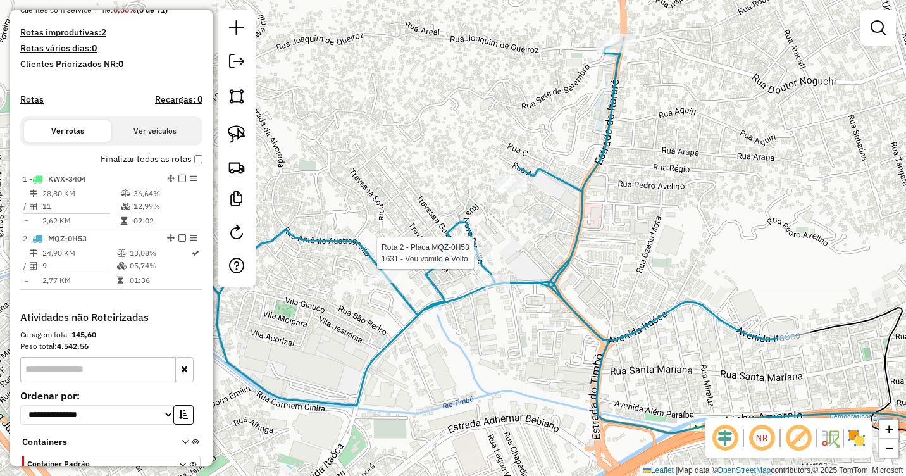
scroll to position [414, 0]
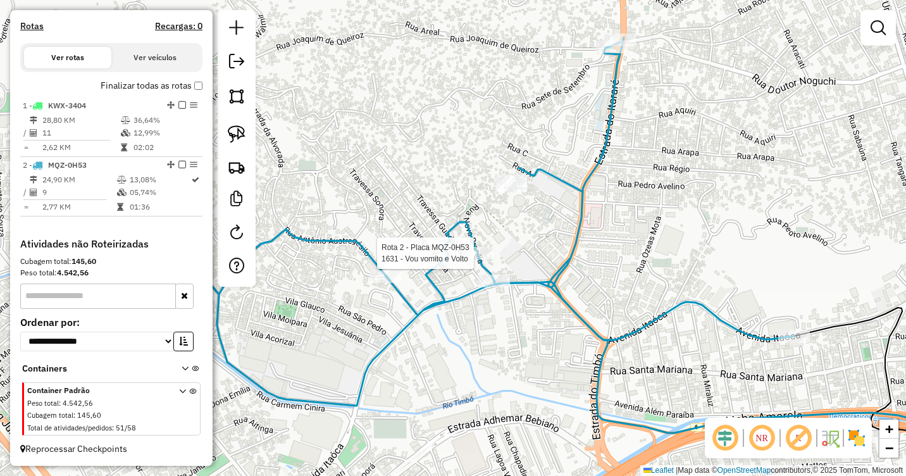
select select "**********"
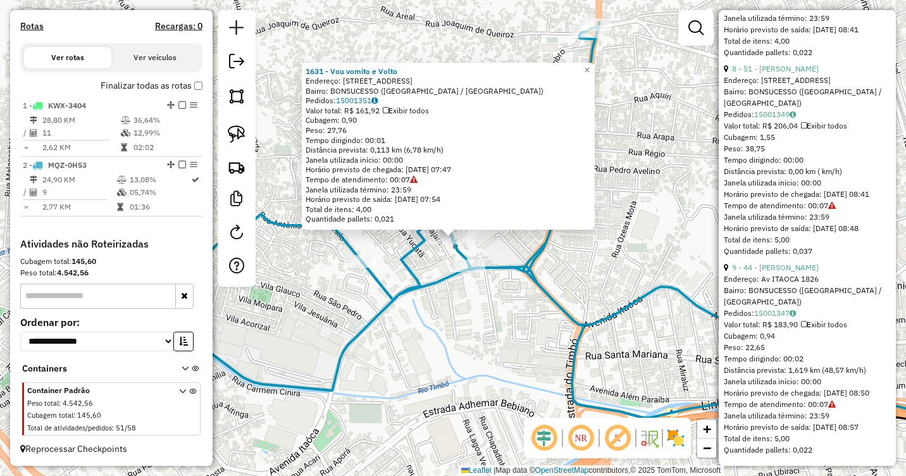
scroll to position [1837, 0]
click at [662, 307] on div "1631 - Vou vomito e Volto Endereço: [STREET_ADDRESS] Pedidos: 15001351 Valor to…" at bounding box center [453, 238] width 906 height 476
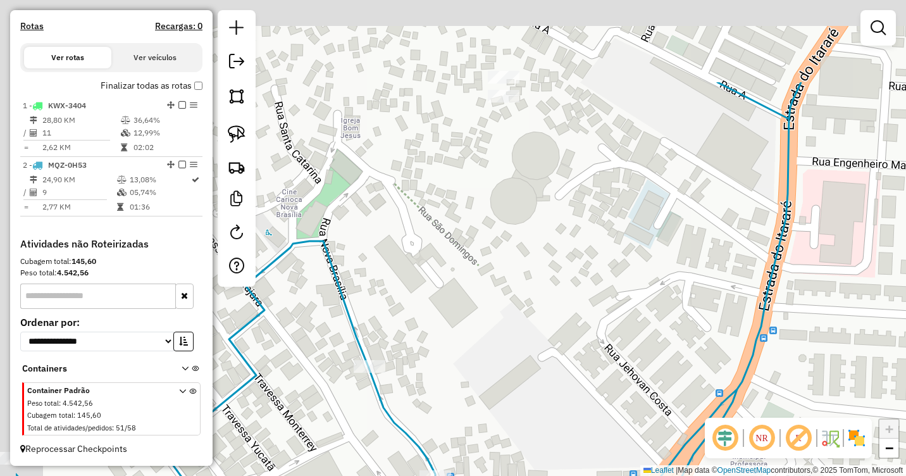
drag, startPoint x: 505, startPoint y: 161, endPoint x: 576, endPoint y: 159, distance: 70.9
click at [634, 307] on div "Janela de atendimento Grade de atendimento Capacidade Transportadoras Veículos …" at bounding box center [453, 238] width 906 height 476
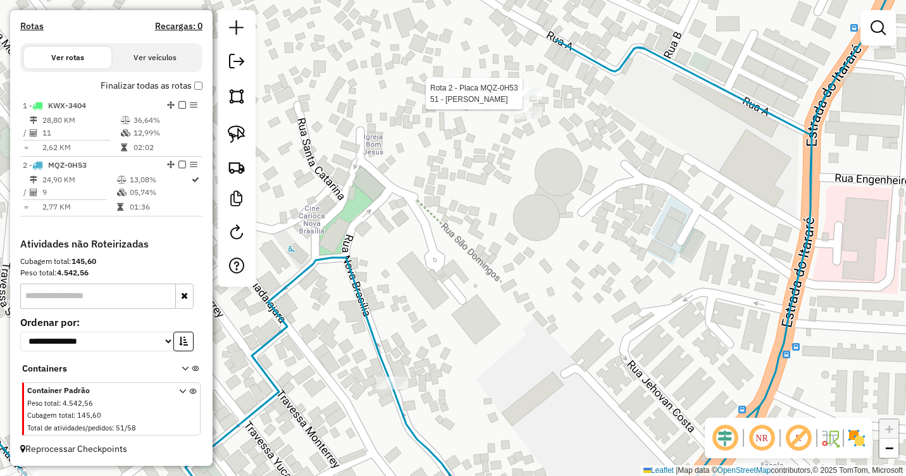
select select "**********"
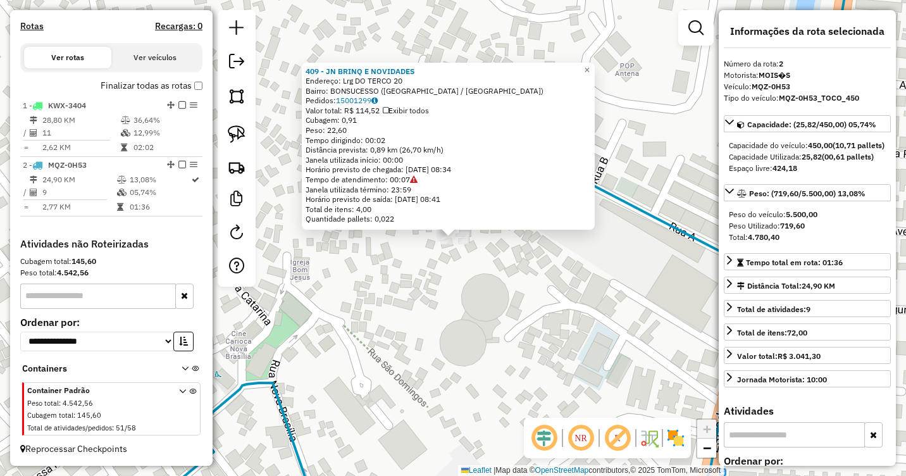
click at [531, 254] on div "409 - JN BRINQ E NOVIDADES Endereço: Lrg DO TERCO 20 Bairro: BONSUCESSO ([GEOGR…" at bounding box center [453, 238] width 906 height 476
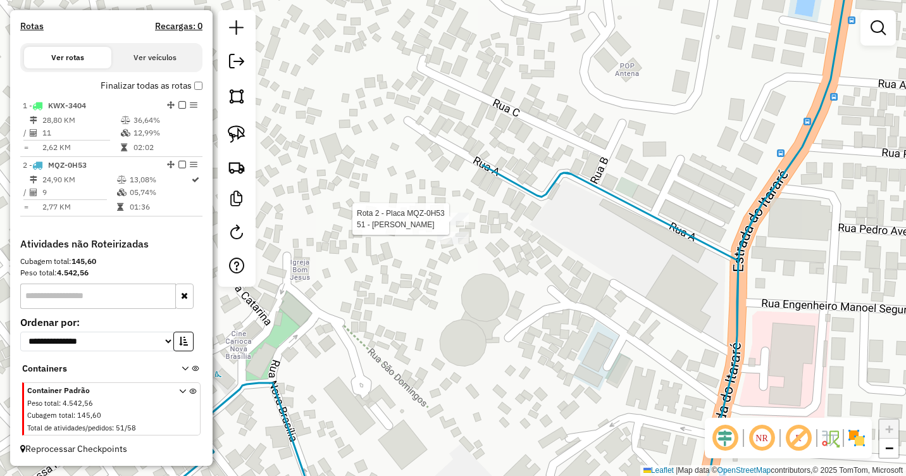
select select "**********"
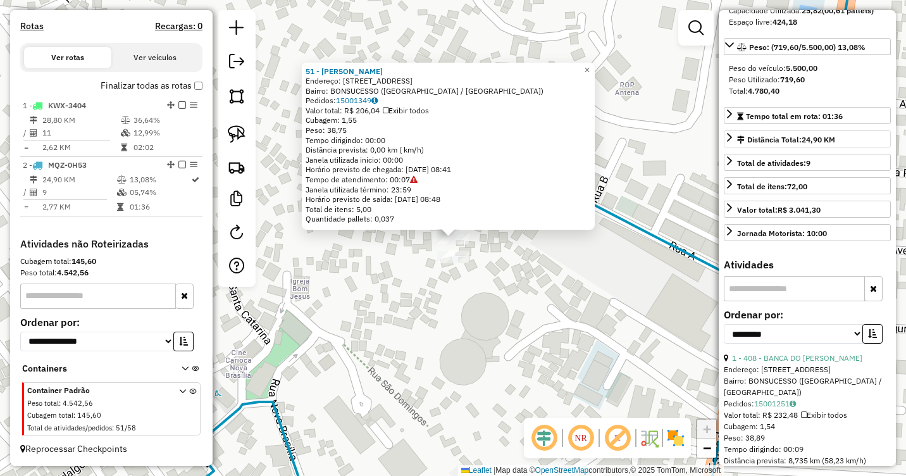
scroll to position [253, 0]
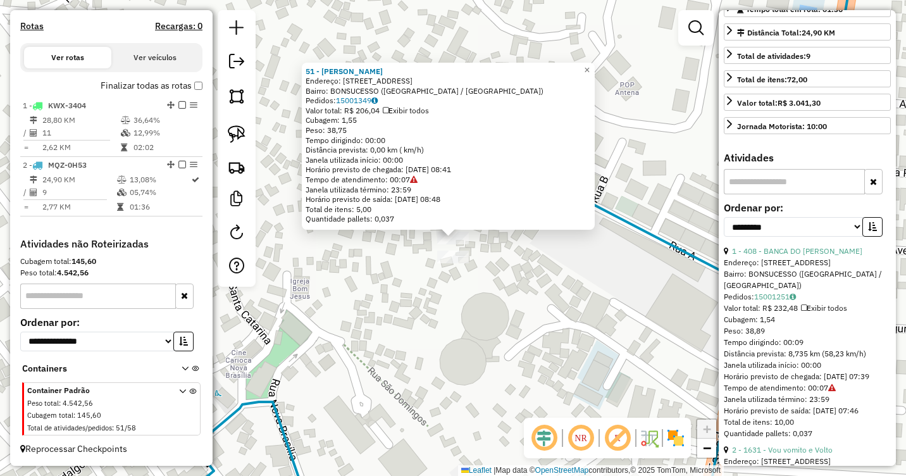
click at [509, 264] on div "51 - [PERSON_NAME]: R NOVA BRASILIA 41 Bairro: [GEOGRAPHIC_DATA] ([GEOGRAPHIC_D…" at bounding box center [453, 238] width 906 height 476
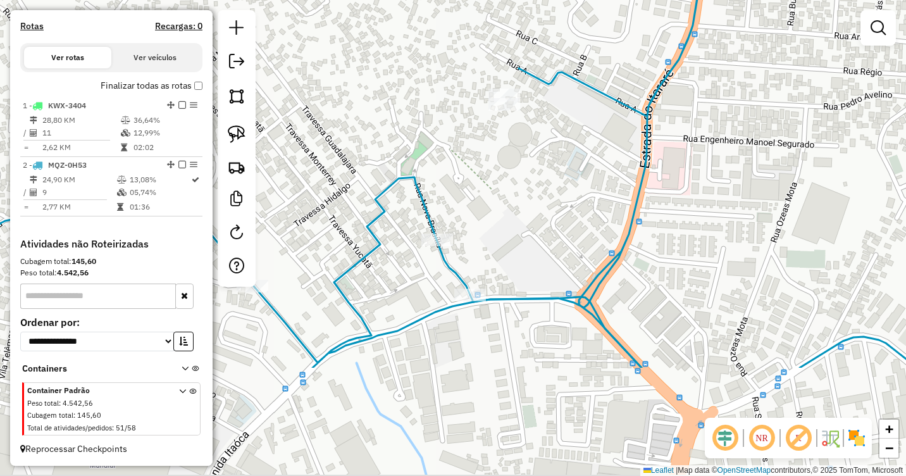
drag, startPoint x: 492, startPoint y: 341, endPoint x: 514, endPoint y: 170, distance: 172.9
click at [514, 170] on div "Janela de atendimento Grade de atendimento Capacidade Transportadoras Veículos …" at bounding box center [453, 238] width 906 height 476
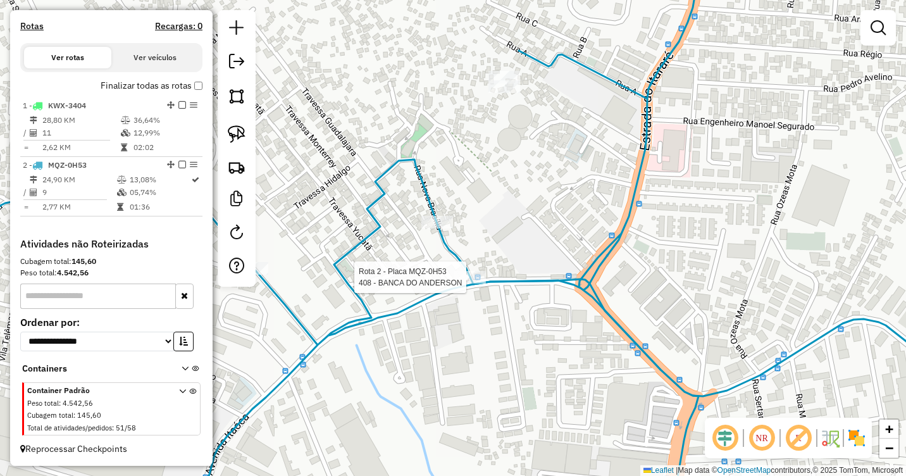
select select "**********"
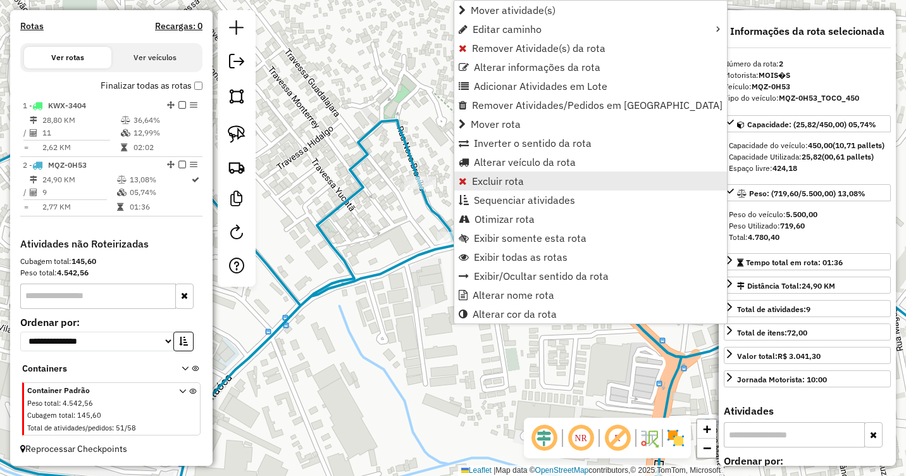
click at [508, 185] on span "Excluir rota" at bounding box center [498, 181] width 52 height 10
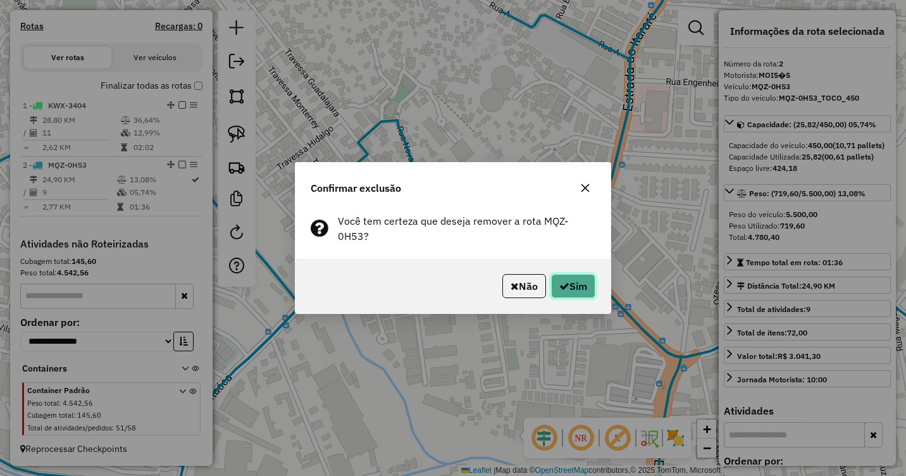
click at [564, 281] on icon "button" at bounding box center [564, 286] width 10 height 10
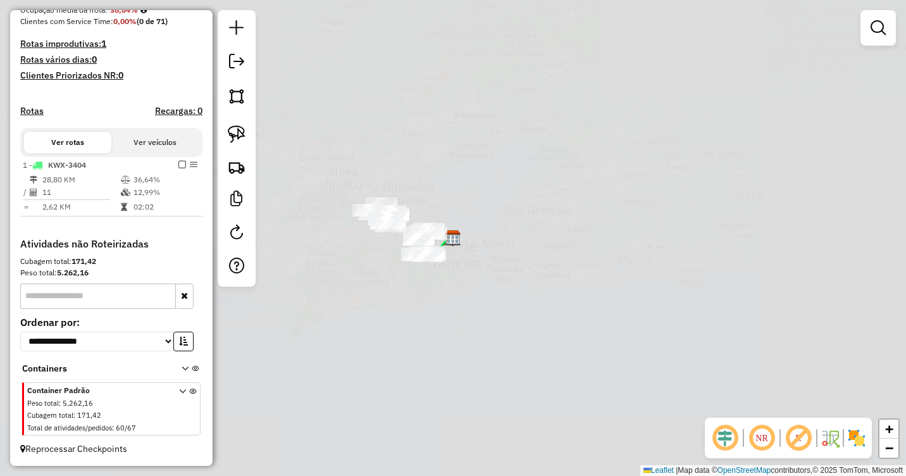
scroll to position [329, 0]
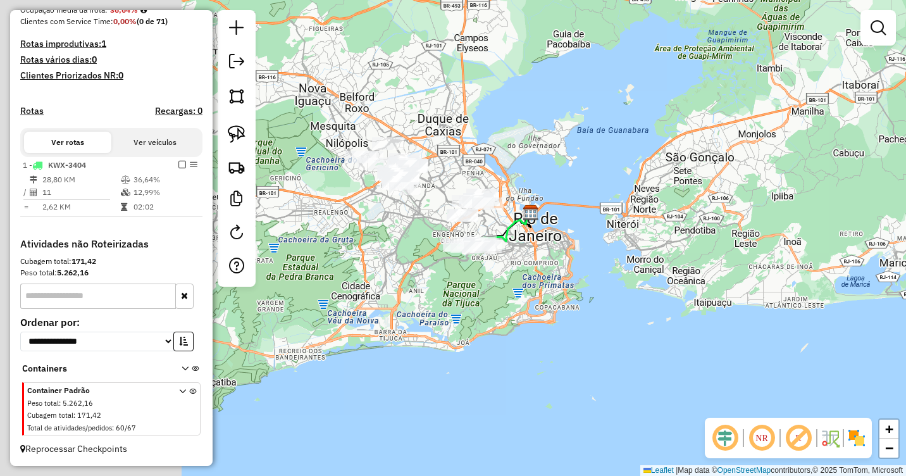
drag, startPoint x: 469, startPoint y: 247, endPoint x: 782, endPoint y: 261, distance: 312.8
click at [782, 261] on div "Janela de atendimento Grade de atendimento Capacidade Transportadoras Veículos …" at bounding box center [453, 238] width 906 height 476
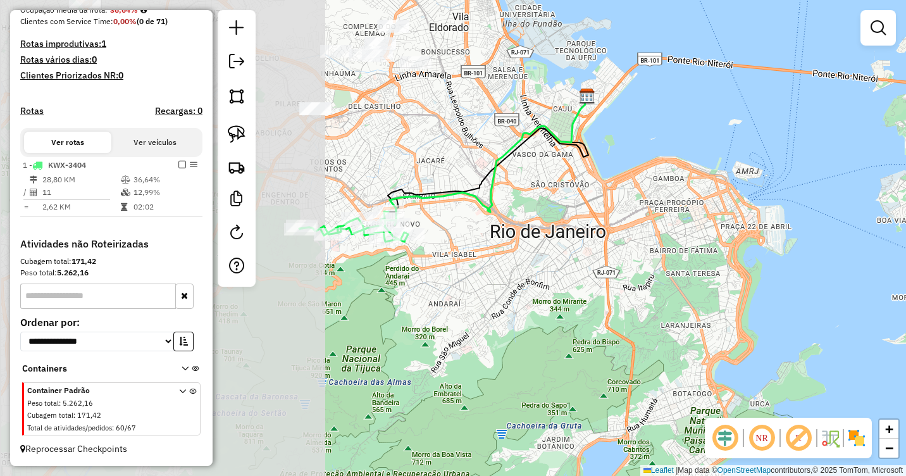
drag, startPoint x: 466, startPoint y: 235, endPoint x: 795, endPoint y: 261, distance: 330.5
click at [795, 261] on div "Janela de atendimento Grade de atendimento Capacidade Transportadoras Veículos …" at bounding box center [453, 238] width 906 height 476
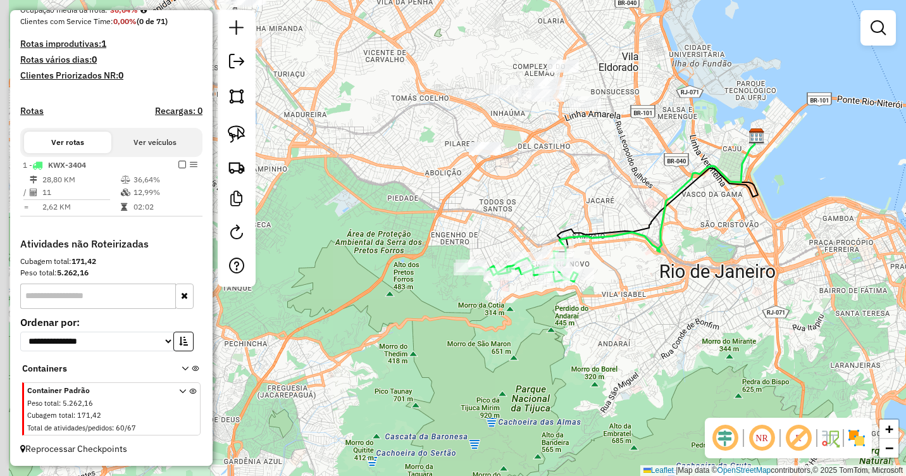
drag, startPoint x: 464, startPoint y: 240, endPoint x: 632, endPoint y: 280, distance: 172.3
click at [632, 280] on div "Janela de atendimento Grade de atendimento Capacidade Transportadoras Veículos …" at bounding box center [453, 238] width 906 height 476
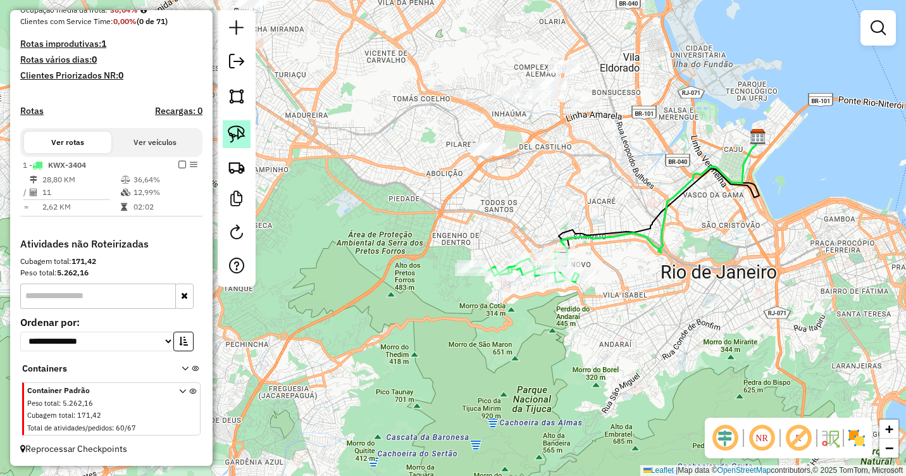
click at [235, 135] on img at bounding box center [237, 134] width 18 height 18
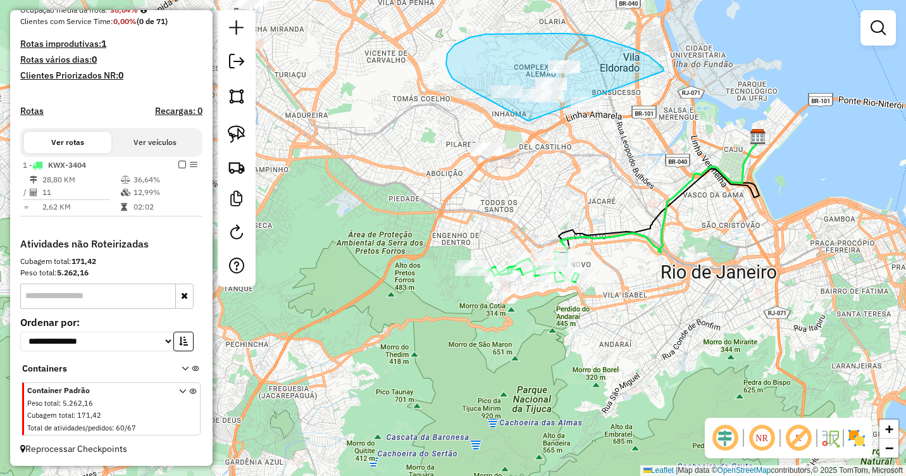
drag, startPoint x: 521, startPoint y: 116, endPoint x: 462, endPoint y: 136, distance: 62.0
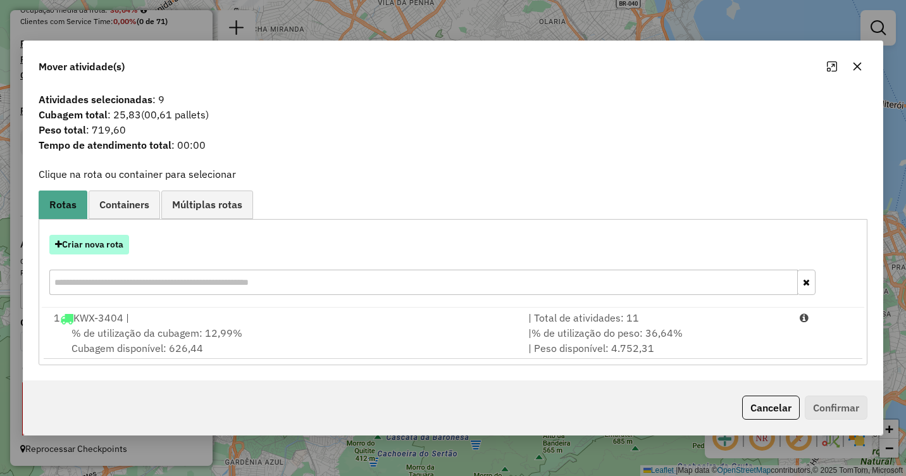
click at [119, 240] on button "Criar nova rota" at bounding box center [89, 245] width 80 height 20
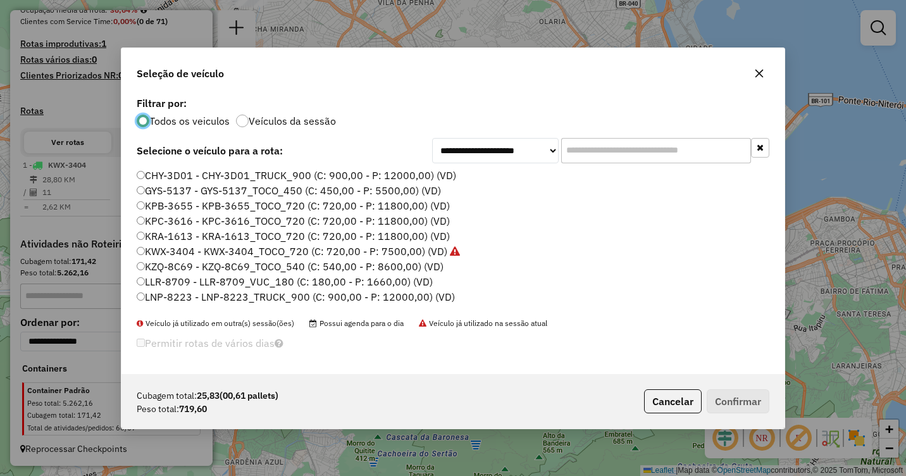
scroll to position [43, 0]
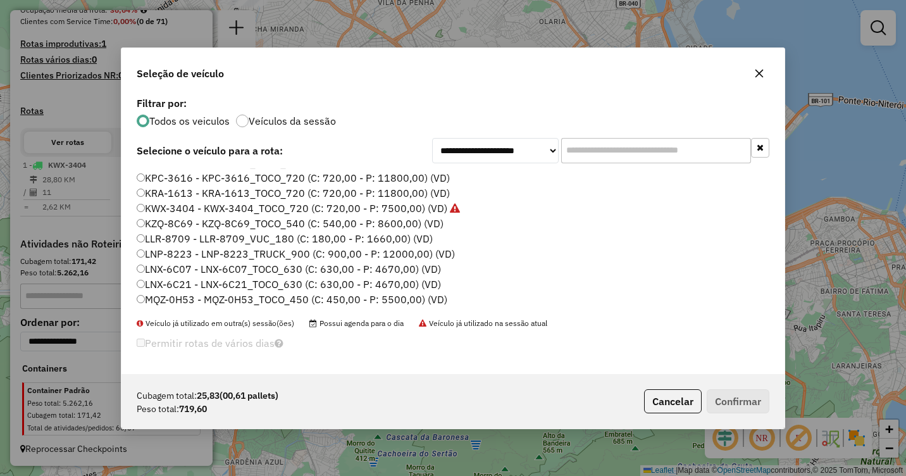
click at [225, 297] on label "MQZ-0H53 - MQZ-0H53_TOCO_450 (C: 450,00 - P: 5500,00) (VD)" at bounding box center [292, 299] width 311 height 15
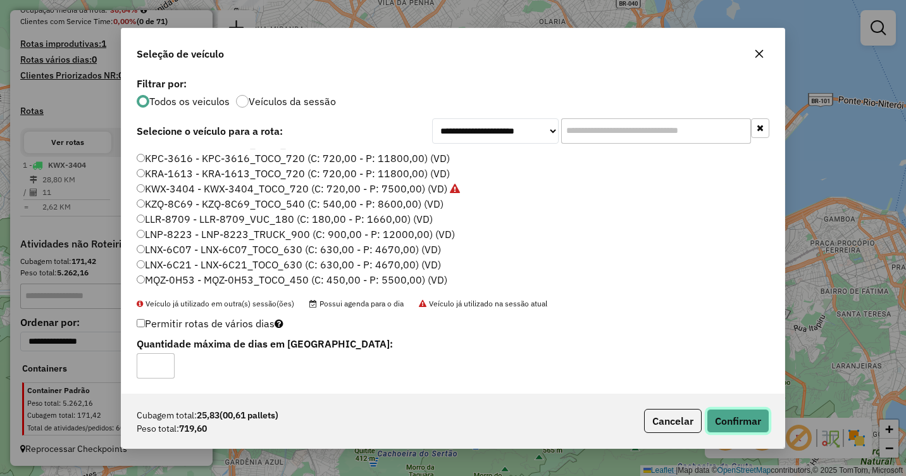
click at [752, 414] on button "Confirmar" at bounding box center [738, 421] width 63 height 24
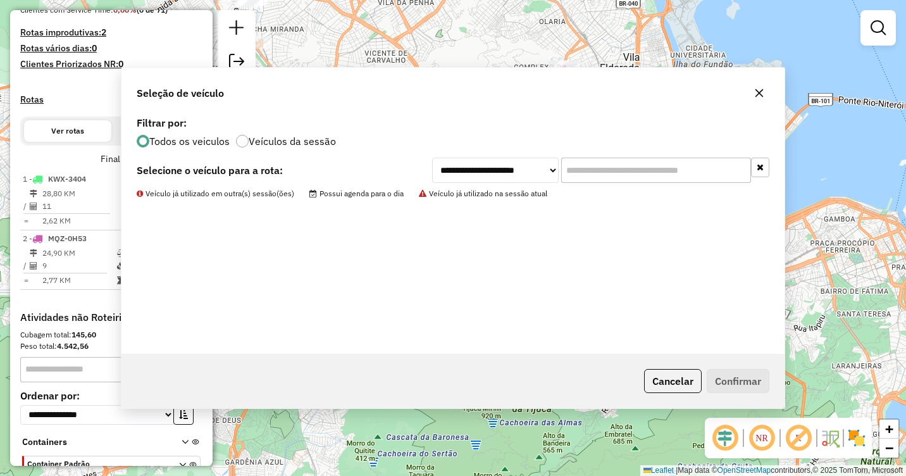
scroll to position [414, 0]
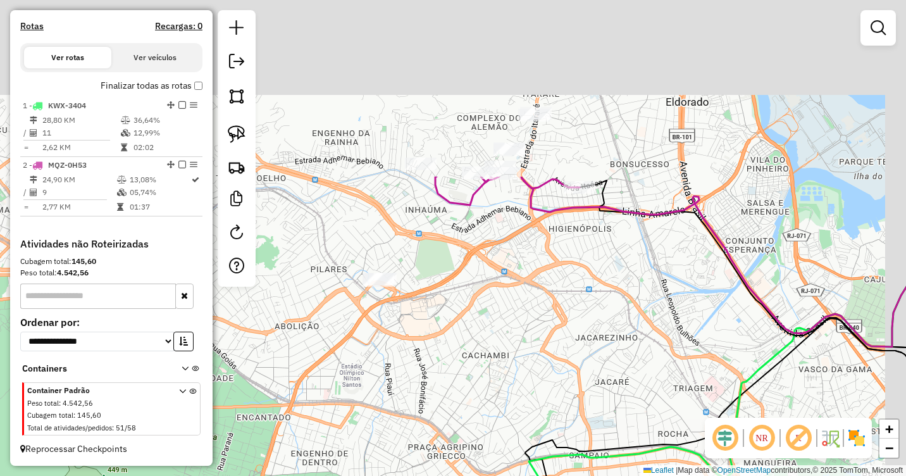
drag, startPoint x: 431, startPoint y: 350, endPoint x: 367, endPoint y: 475, distance: 140.6
click at [370, 470] on div "Janela de atendimento Grade de atendimento Capacidade Transportadoras Veículos …" at bounding box center [453, 238] width 906 height 476
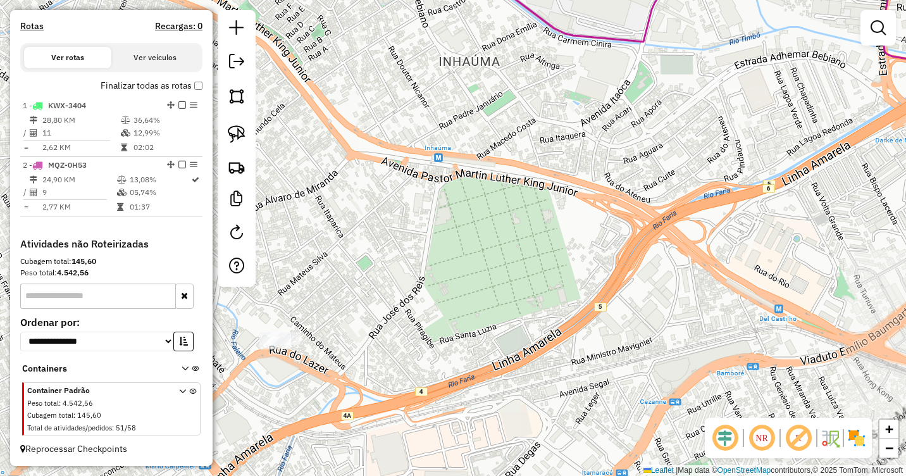
drag, startPoint x: 634, startPoint y: 163, endPoint x: 428, endPoint y: 349, distance: 277.7
click at [428, 349] on div "Janela de atendimento Grade de atendimento Capacidade Transportadoras Veículos …" at bounding box center [453, 238] width 906 height 476
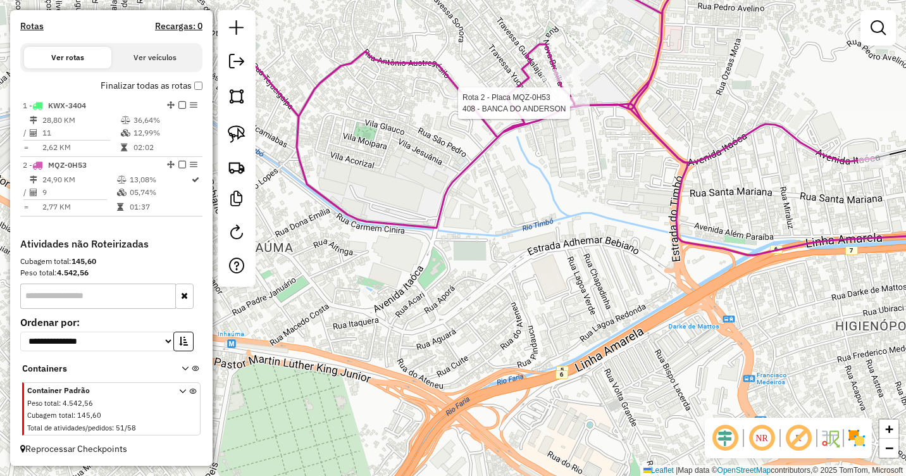
select select "**********"
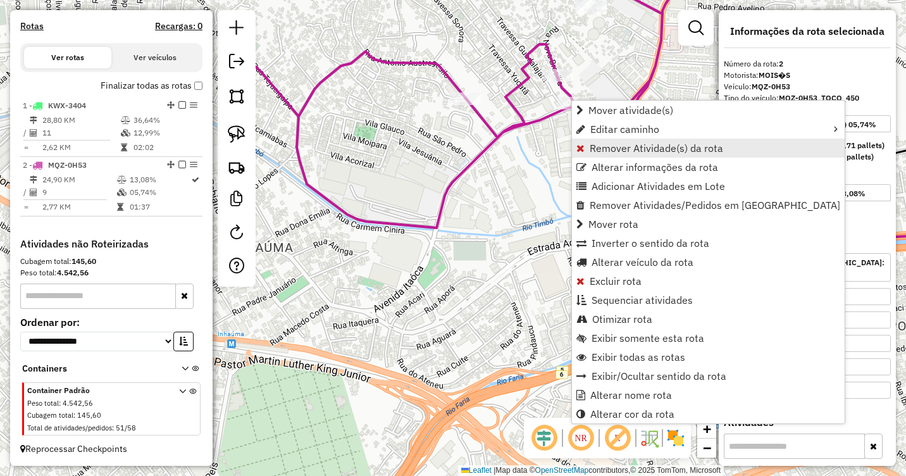
click at [594, 152] on span "Remover Atividade(s) da rota" at bounding box center [656, 148] width 133 height 10
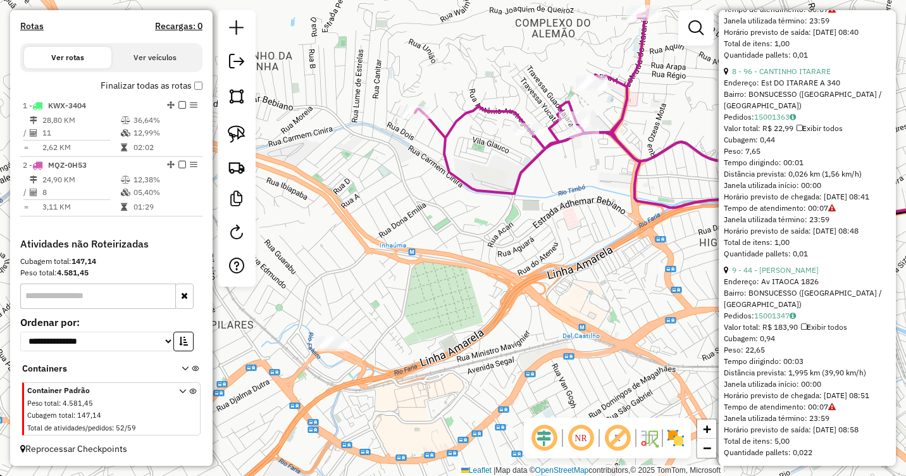
scroll to position [1837, 0]
click at [636, 271] on div "Janela de atendimento Grade de atendimento Capacidade Transportadoras Veículos …" at bounding box center [453, 238] width 906 height 476
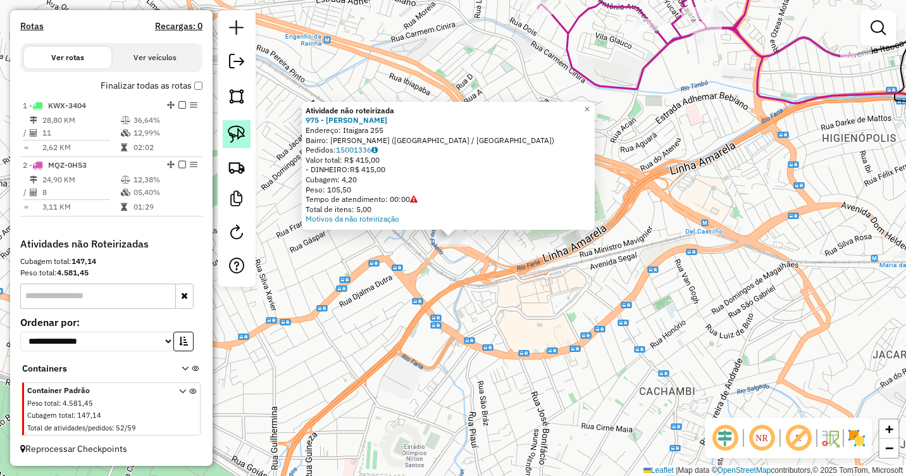
click at [237, 137] on img at bounding box center [237, 134] width 18 height 18
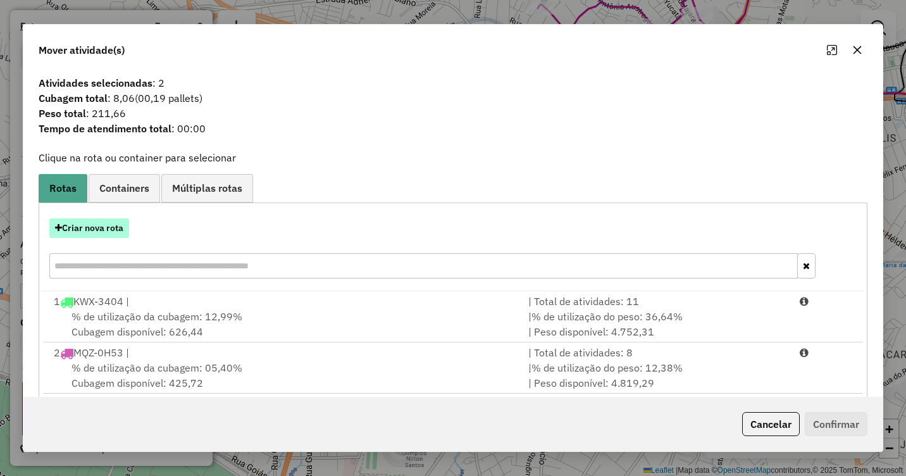
click at [115, 226] on button "Criar nova rota" at bounding box center [89, 228] width 80 height 20
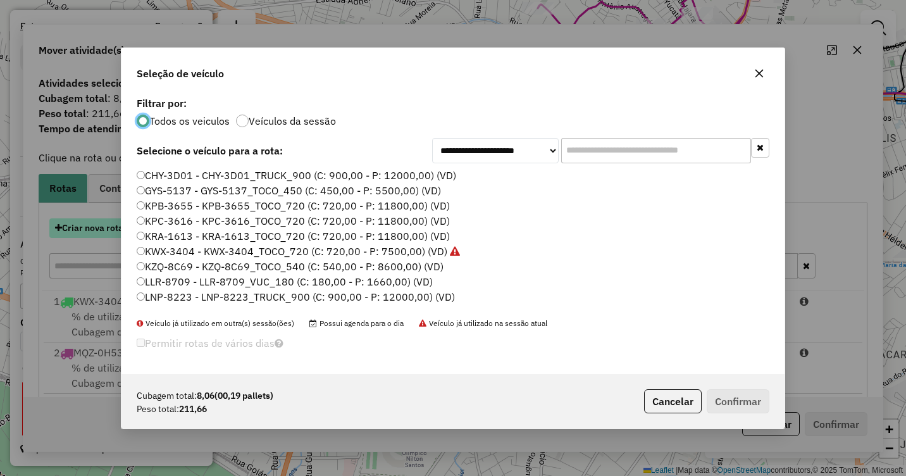
scroll to position [7, 4]
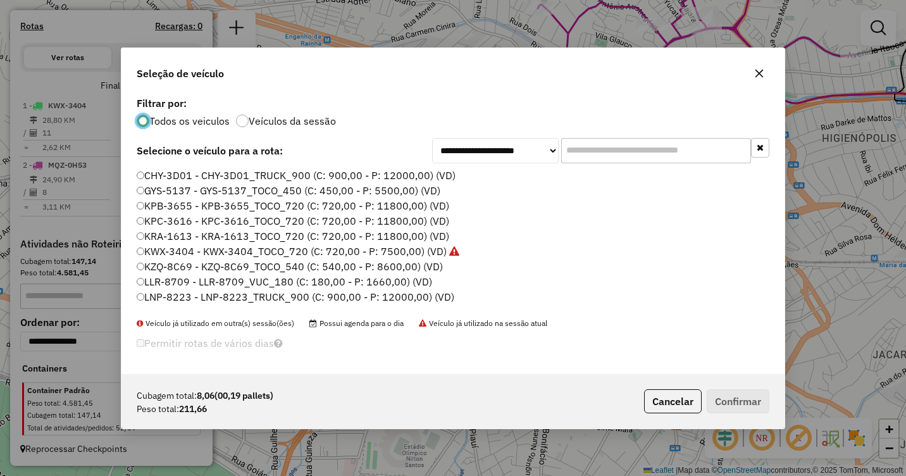
click at [201, 224] on label "KPC-3616 - KPC-3616_TOCO_720 (C: 720,00 - P: 11800,00) (VD)" at bounding box center [293, 220] width 312 height 15
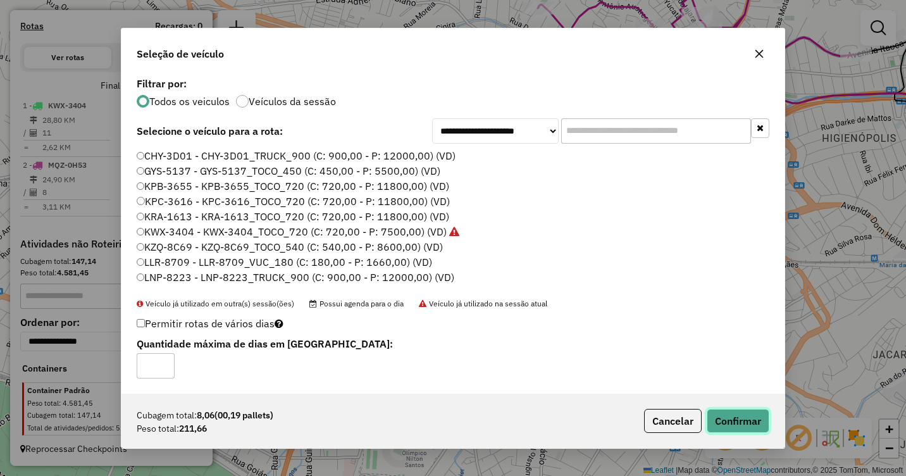
click at [741, 417] on button "Confirmar" at bounding box center [738, 421] width 63 height 24
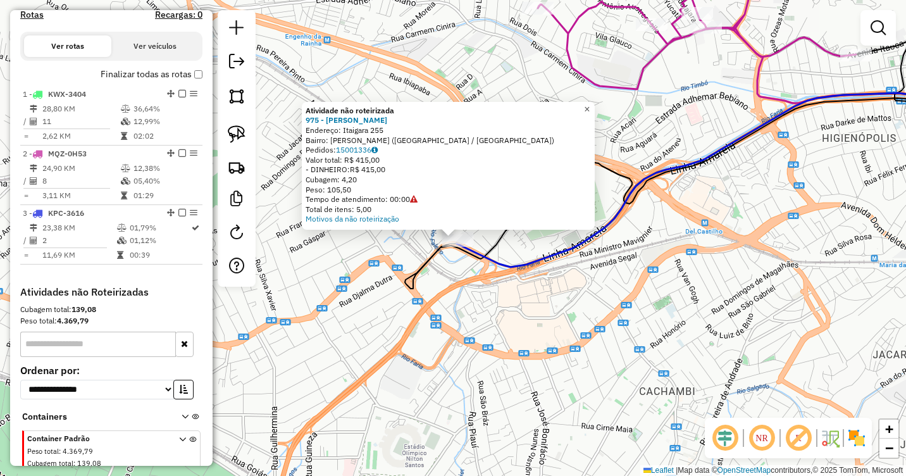
click at [590, 104] on span "×" at bounding box center [587, 109] width 6 height 11
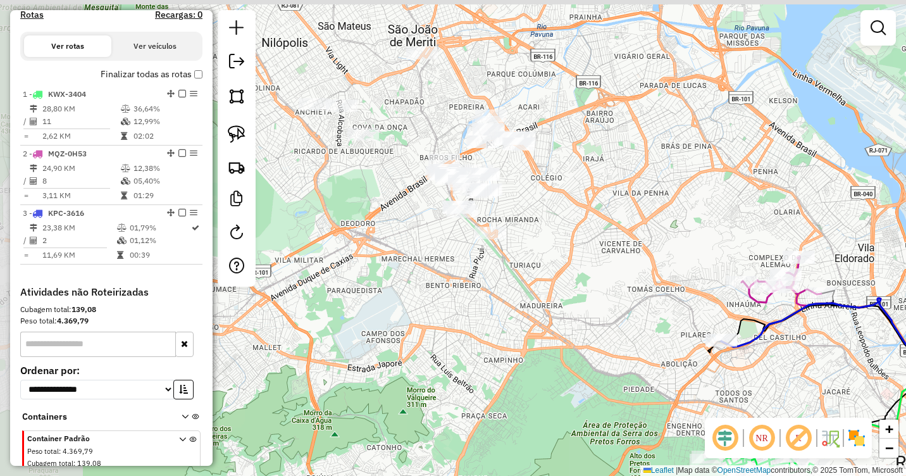
drag, startPoint x: 507, startPoint y: 194, endPoint x: 800, endPoint y: 374, distance: 343.9
click at [800, 374] on icon at bounding box center [851, 346] width 286 height 84
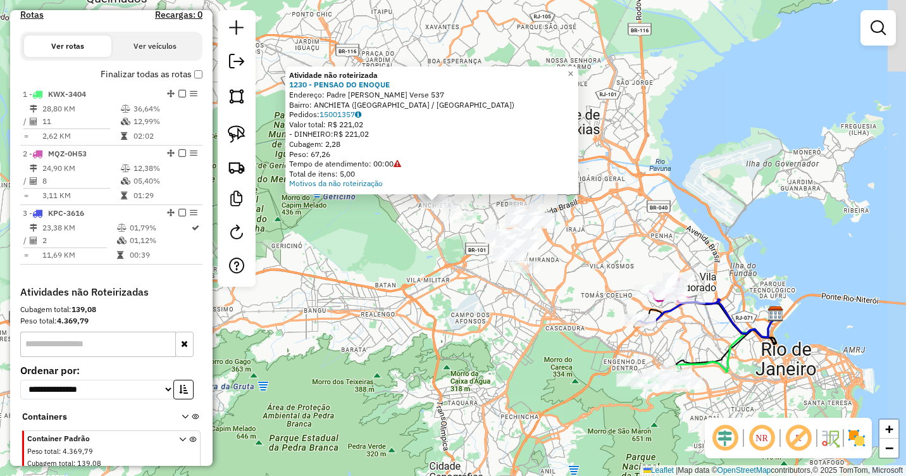
click at [637, 356] on div "Atividade não roteirizada 1230 - PENSAO DO ENOQUE Endereço: Padre [PERSON_NAME]…" at bounding box center [453, 238] width 906 height 476
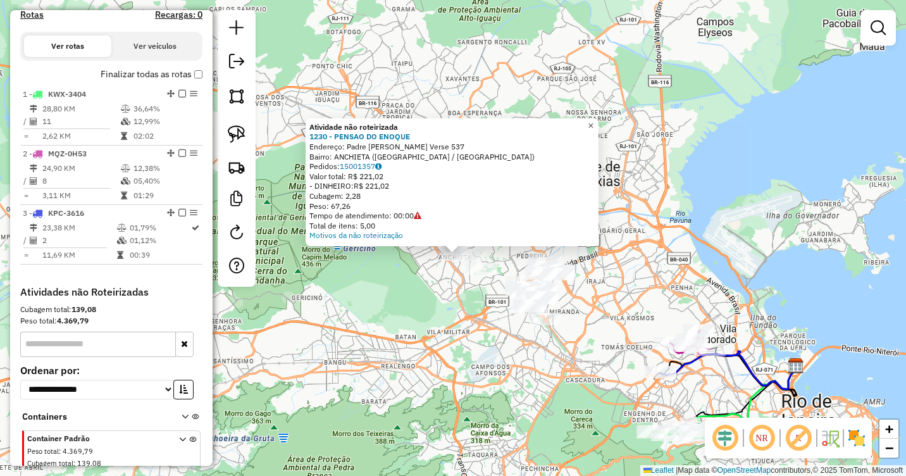
click at [593, 122] on span "×" at bounding box center [591, 125] width 6 height 11
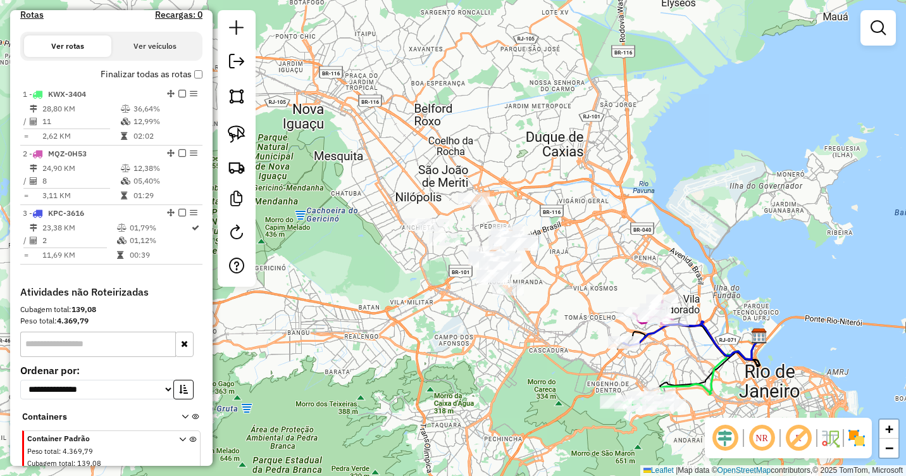
drag, startPoint x: 448, startPoint y: 298, endPoint x: 412, endPoint y: 269, distance: 46.3
click at [412, 269] on div "Janela de atendimento Grade de atendimento Capacidade Transportadoras Veículos …" at bounding box center [453, 238] width 906 height 476
click at [240, 135] on img at bounding box center [237, 134] width 18 height 18
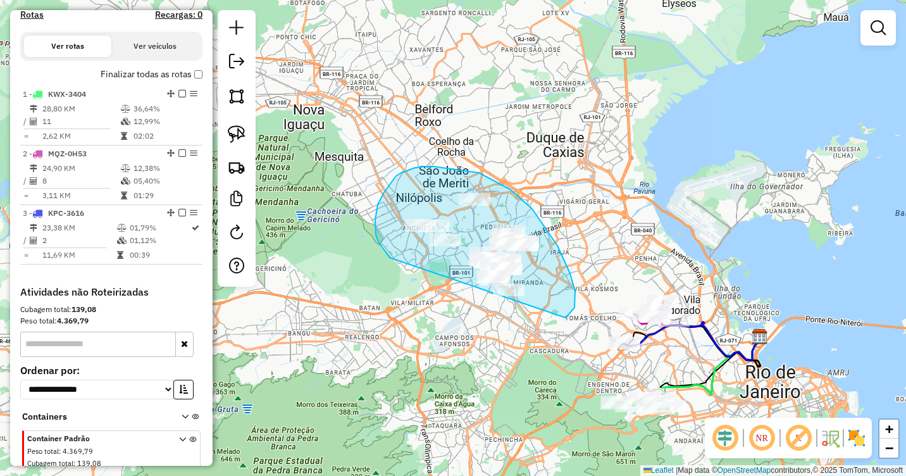
drag, startPoint x: 376, startPoint y: 237, endPoint x: 424, endPoint y: 295, distance: 75.5
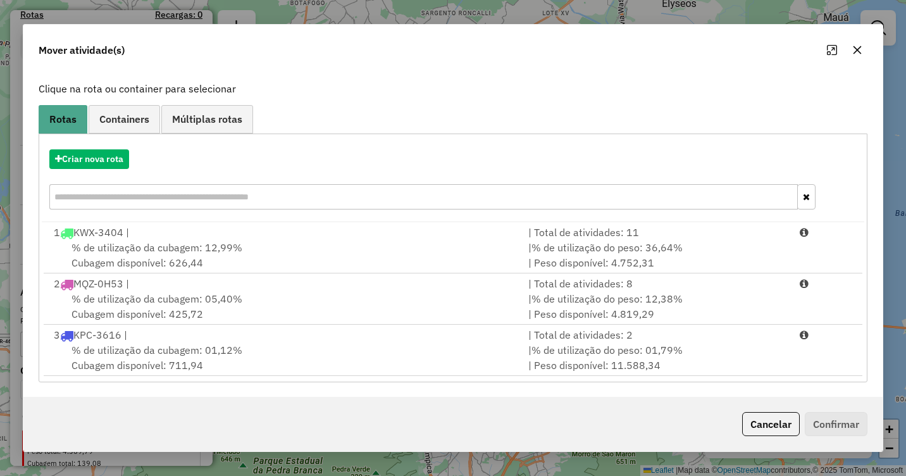
scroll to position [70, 0]
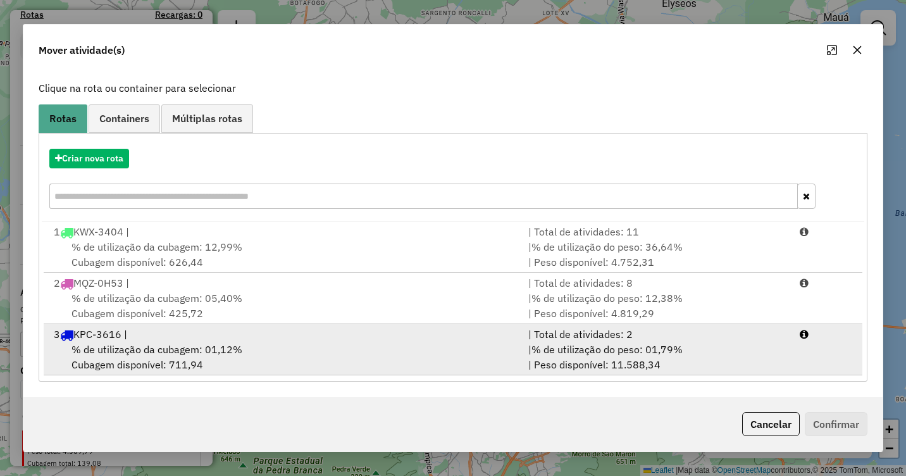
click at [221, 345] on span "% de utilização da cubagem: 01,12%" at bounding box center [156, 349] width 171 height 13
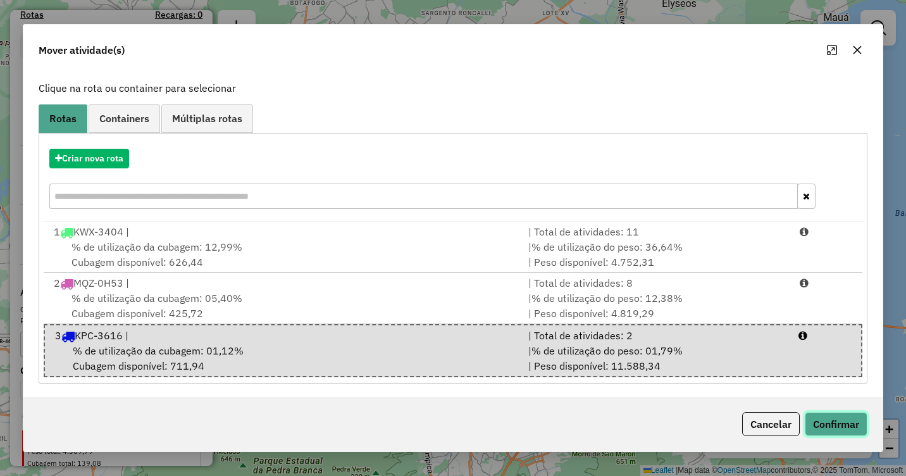
click at [829, 427] on button "Confirmar" at bounding box center [836, 424] width 63 height 24
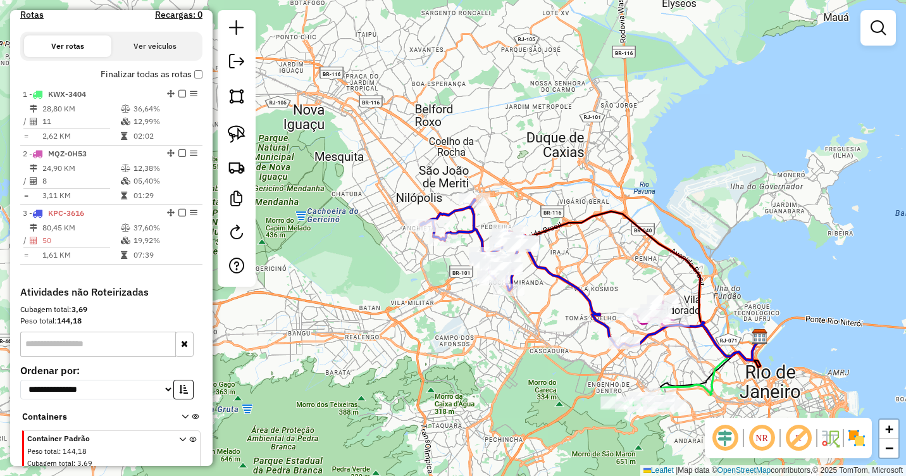
scroll to position [473, 0]
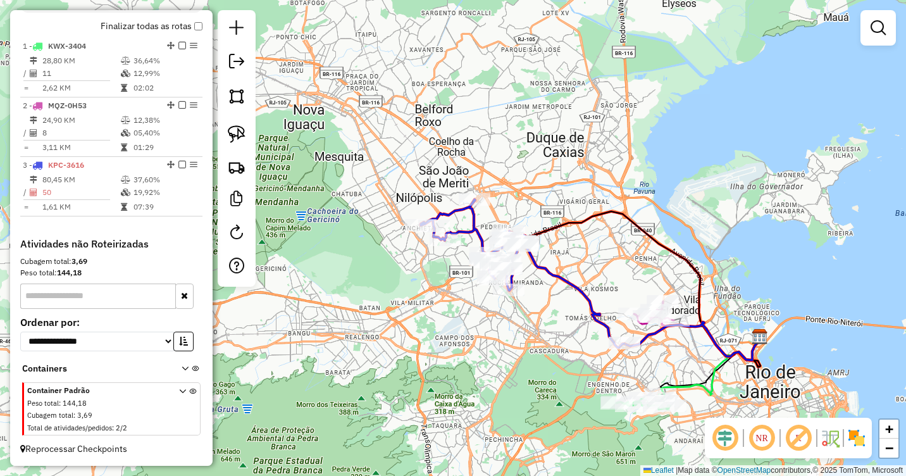
click at [189, 392] on icon at bounding box center [192, 411] width 7 height 47
click at [179, 390] on icon at bounding box center [182, 411] width 7 height 47
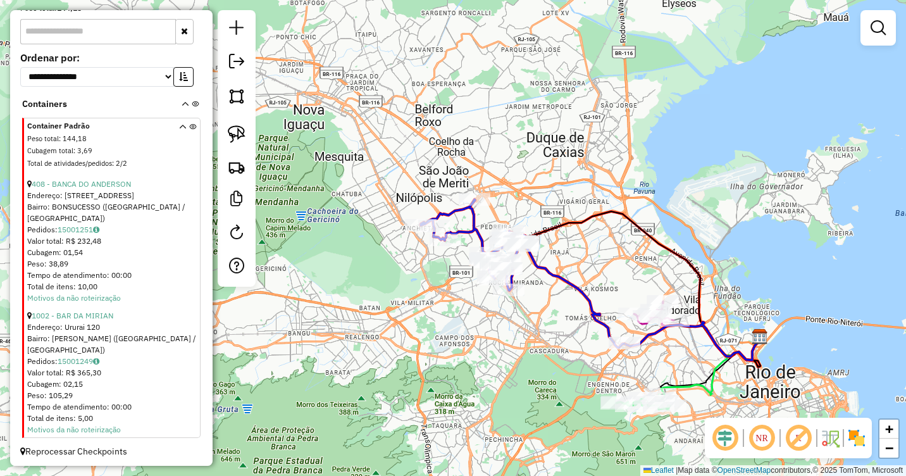
scroll to position [729, 0]
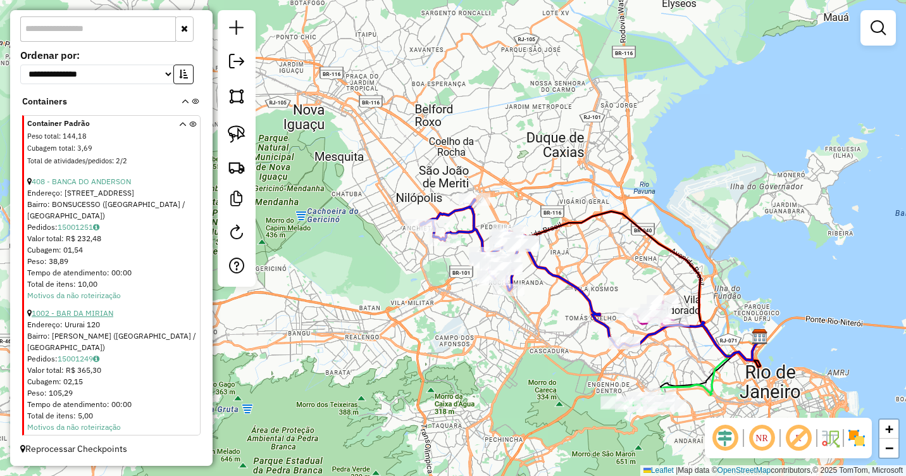
click at [94, 314] on link "1002 - BAR DA MIRIAN" at bounding box center [73, 312] width 82 height 9
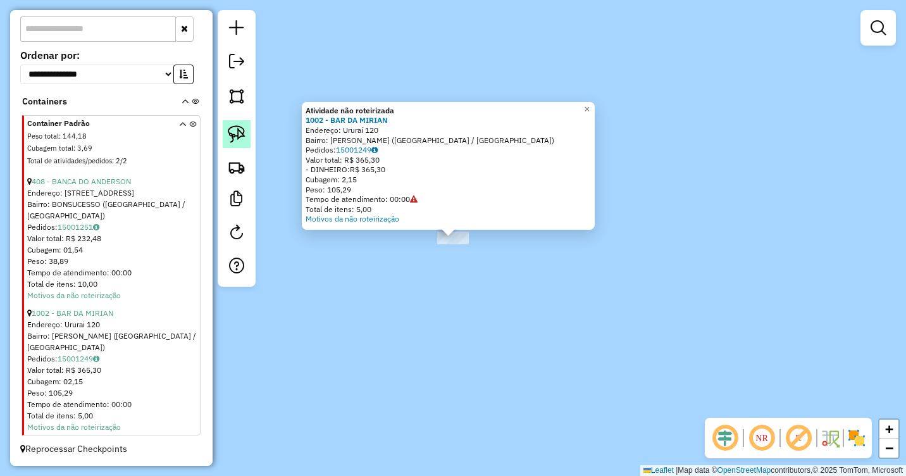
click at [242, 137] on img at bounding box center [237, 134] width 18 height 18
drag, startPoint x: 413, startPoint y: 236, endPoint x: 416, endPoint y: 258, distance: 22.4
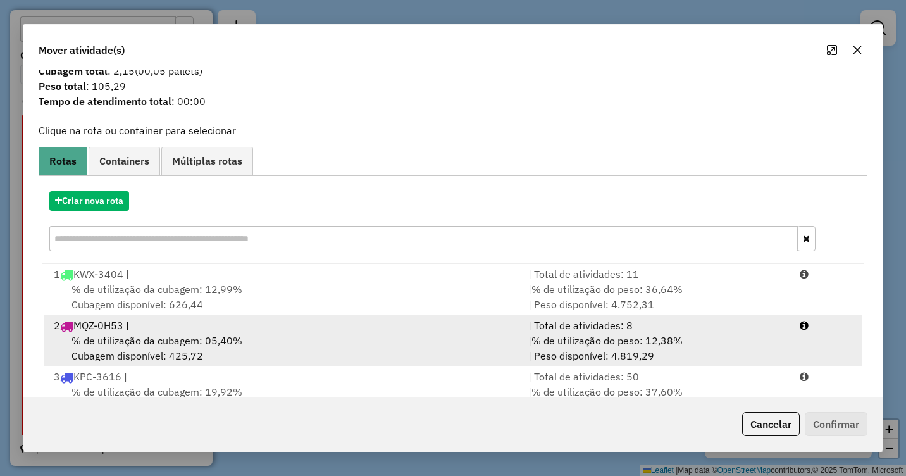
scroll to position [70, 0]
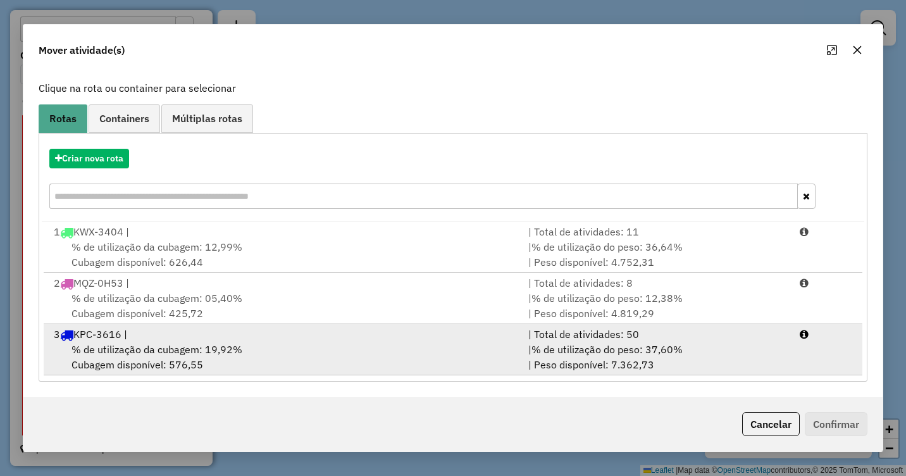
click at [287, 355] on div "% de utilização da cubagem: 19,92% Cubagem disponível: 576,55" at bounding box center [283, 357] width 474 height 30
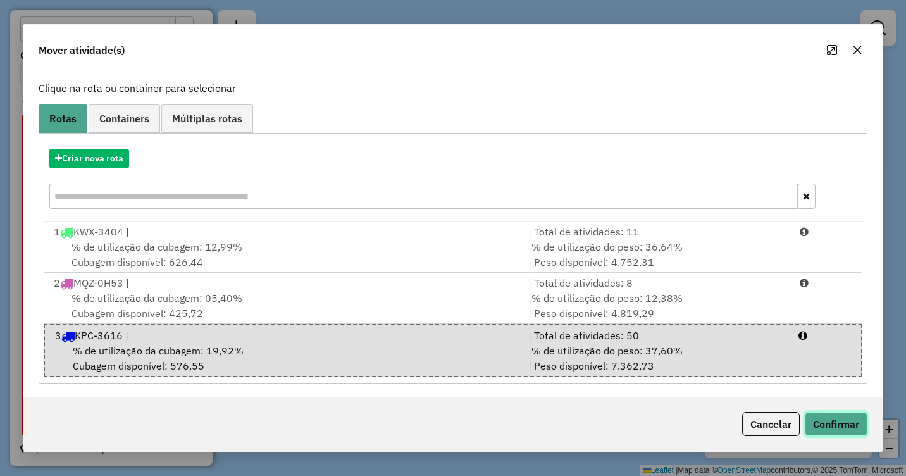
click at [843, 417] on button "Confirmar" at bounding box center [836, 424] width 63 height 24
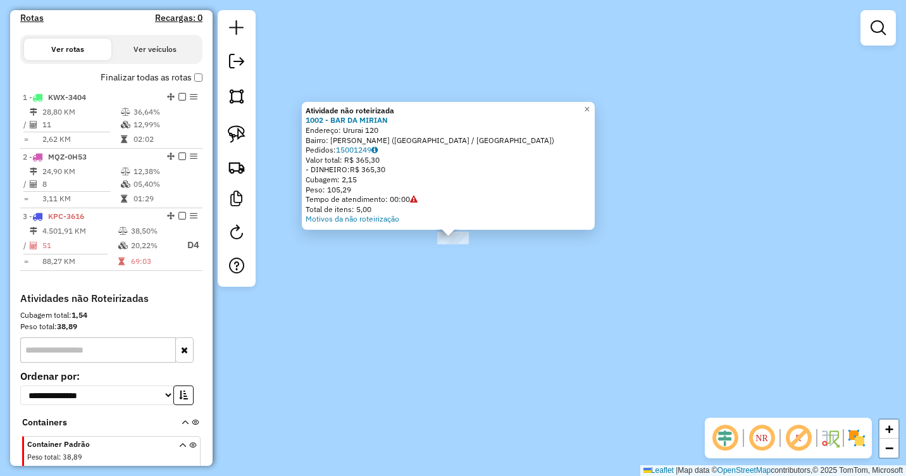
scroll to position [600, 0]
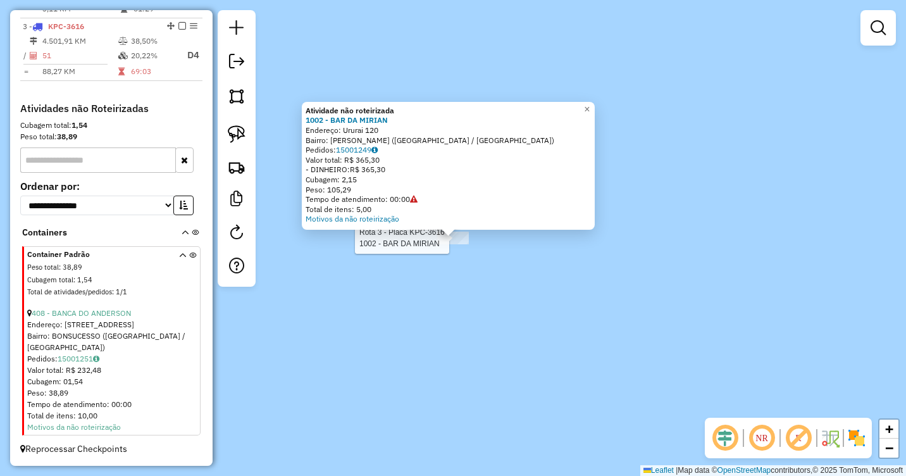
select select "**********"
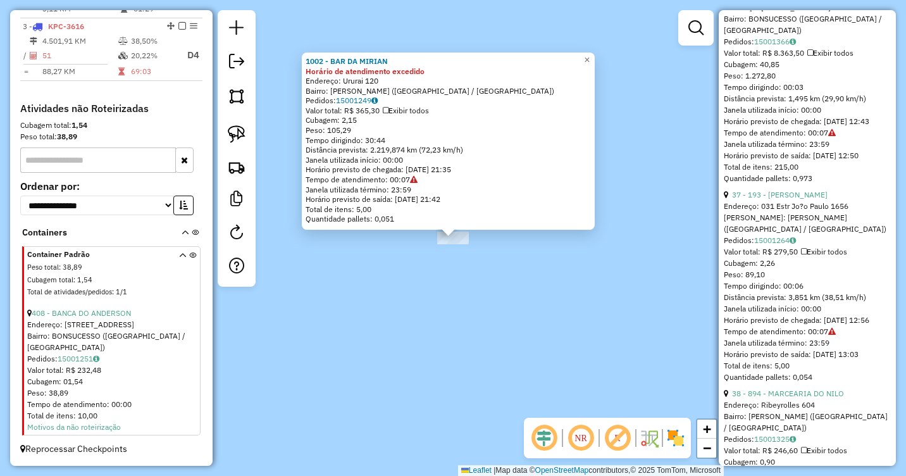
scroll to position [7465, 0]
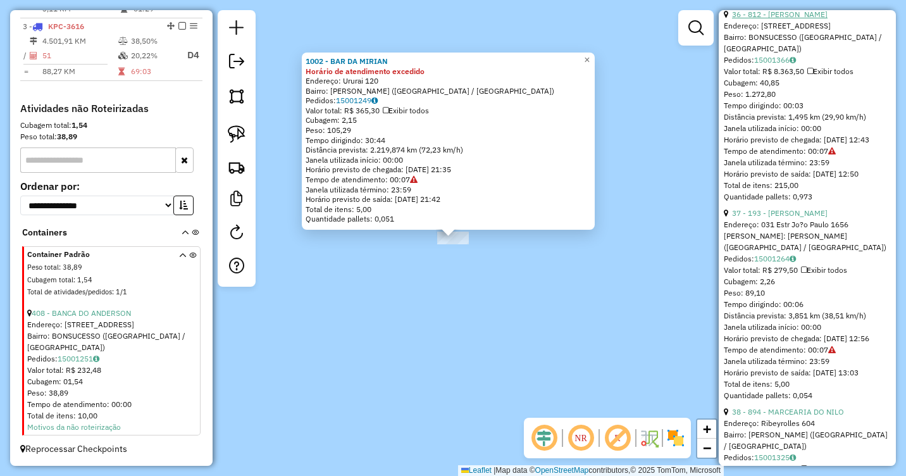
click at [810, 19] on link "36 - 812 - [PERSON_NAME]" at bounding box center [780, 13] width 96 height 9
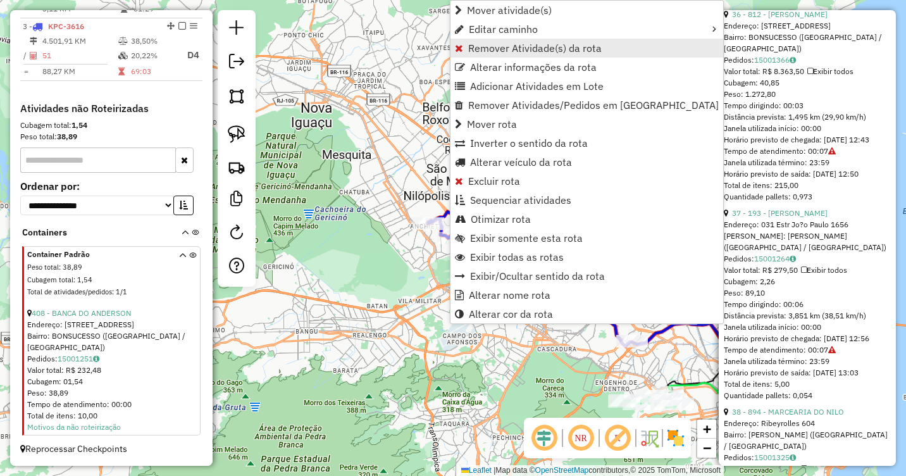
click at [509, 51] on span "Remover Atividade(s) da rota" at bounding box center [534, 48] width 133 height 10
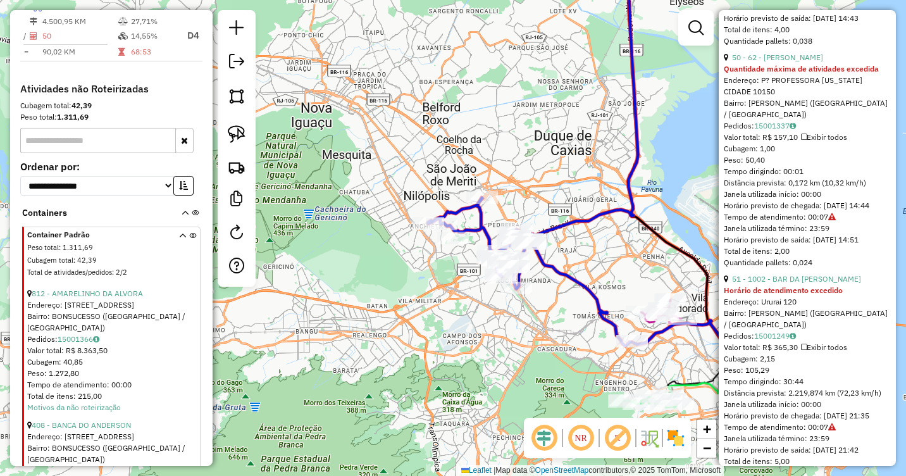
scroll to position [10430, 0]
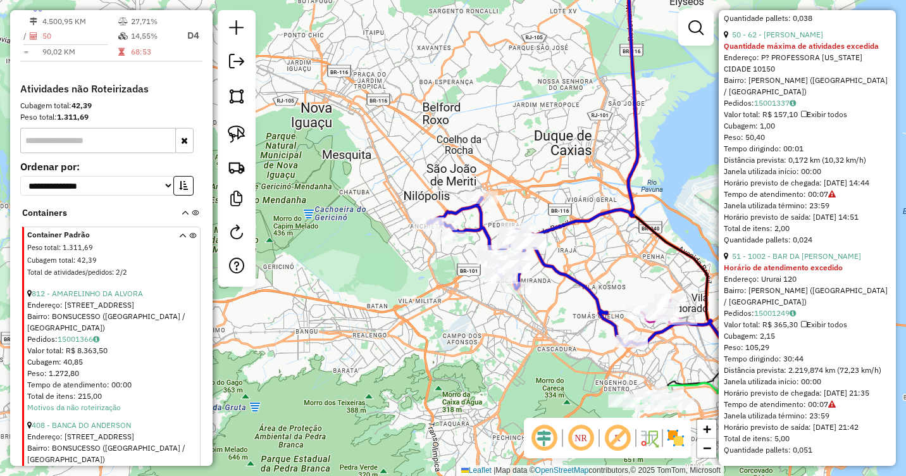
click at [606, 257] on div "Janela de atendimento Grade de atendimento Capacidade Transportadoras Veículos …" at bounding box center [453, 238] width 906 height 476
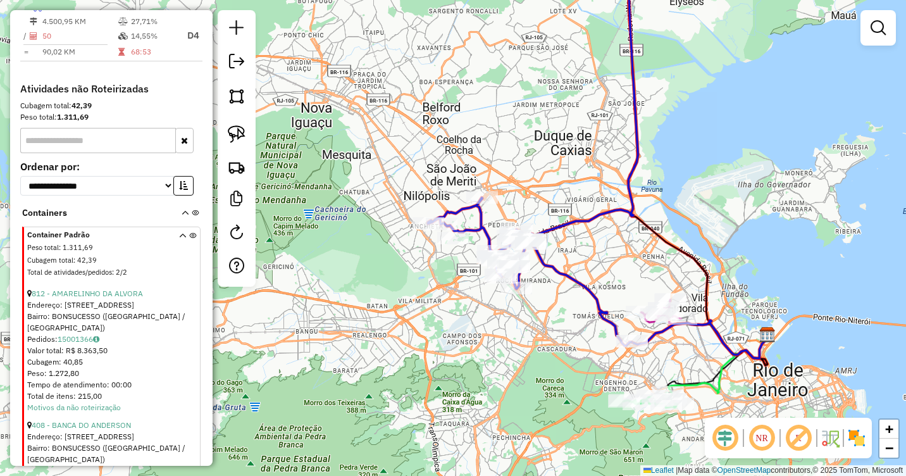
click at [457, 244] on div at bounding box center [453, 238] width 32 height 13
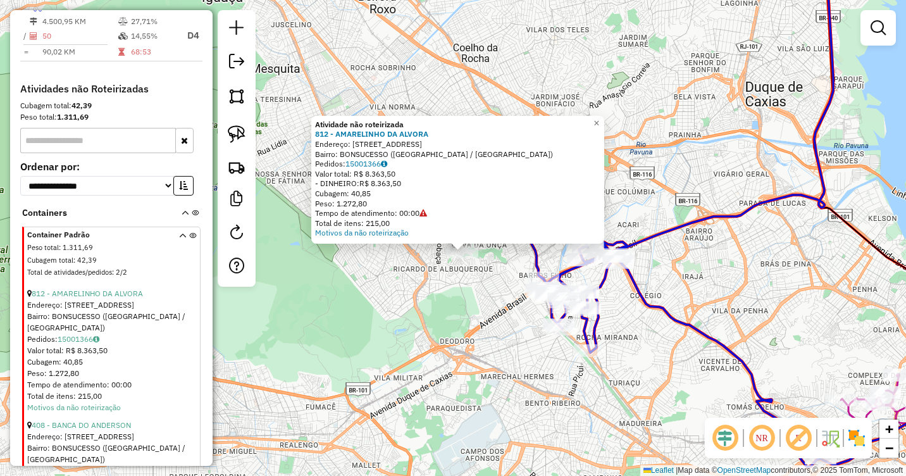
drag, startPoint x: 474, startPoint y: 266, endPoint x: 489, endPoint y: 285, distance: 23.4
click at [489, 285] on div "Atividade não roteirizada 812 - AMARELINHO DA ALVORA Endereço: [STREET_ADDRESS]…" at bounding box center [453, 238] width 906 height 476
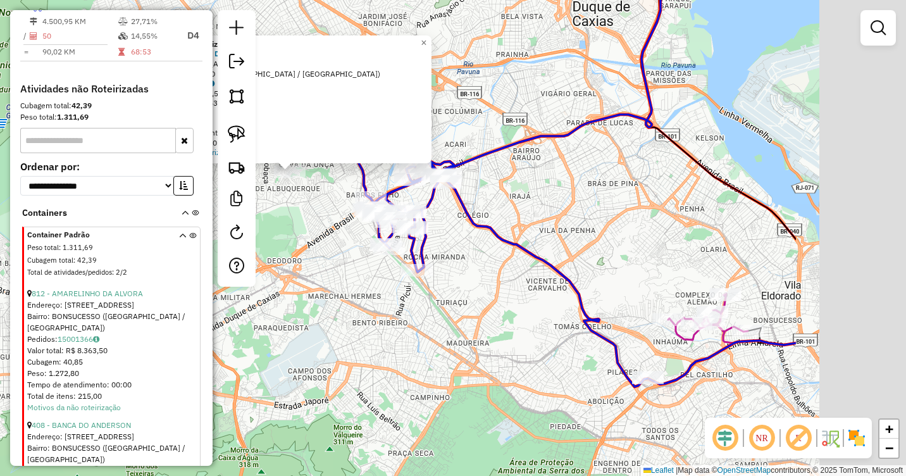
drag, startPoint x: 679, startPoint y: 276, endPoint x: 602, endPoint y: 249, distance: 82.0
click at [560, 214] on div "Atividade não roteirizada 812 - AMARELINHO DA ALVORA Endereço: [STREET_ADDRESS]…" at bounding box center [453, 238] width 906 height 476
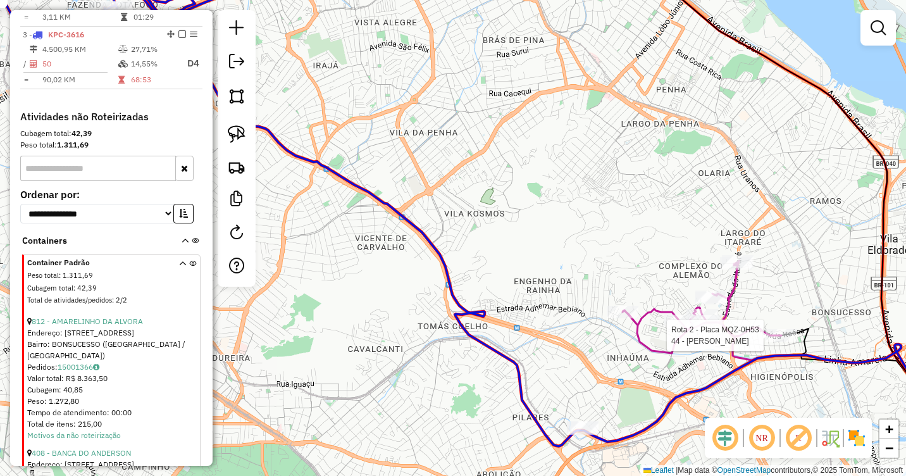
select select "**********"
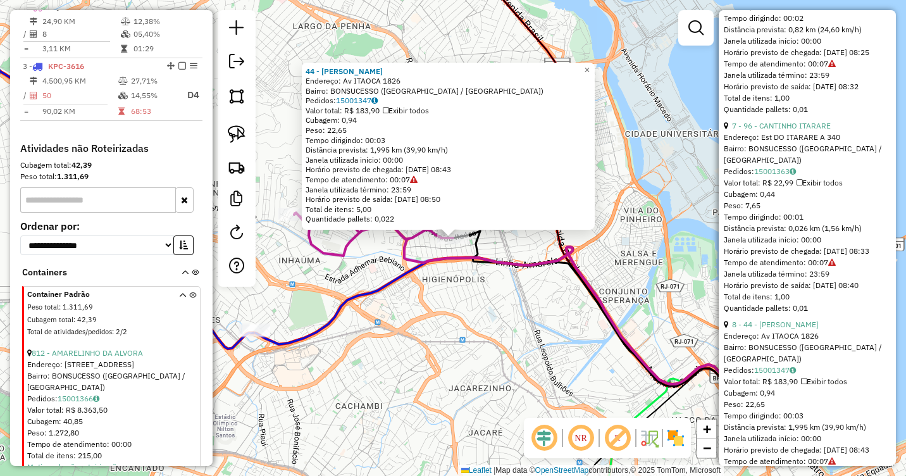
scroll to position [1638, 0]
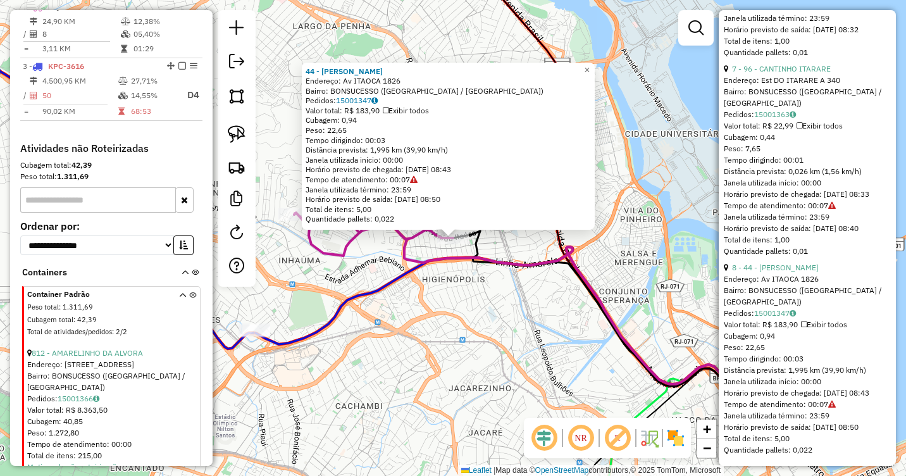
click at [690, 328] on div "44 - [PERSON_NAME] DE [PERSON_NAME]: Av ITAOCA 1826 Bairro: BONSUCESSO ([GEOGRA…" at bounding box center [453, 238] width 906 height 476
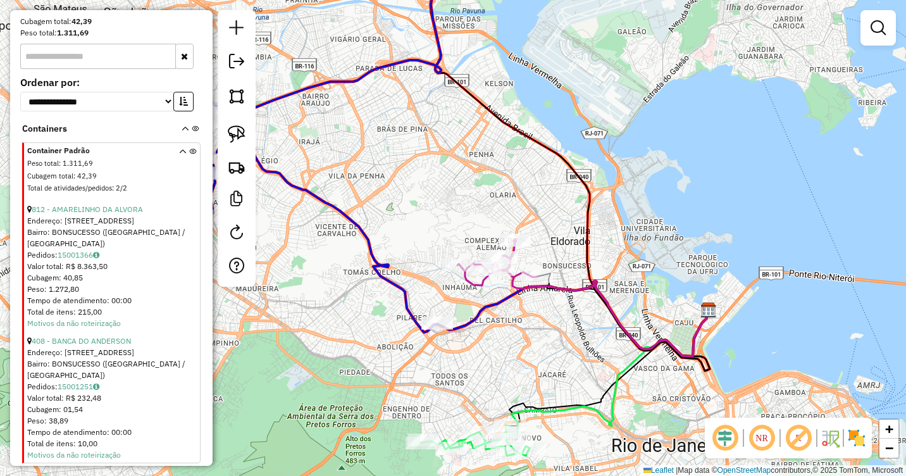
scroll to position [721, 0]
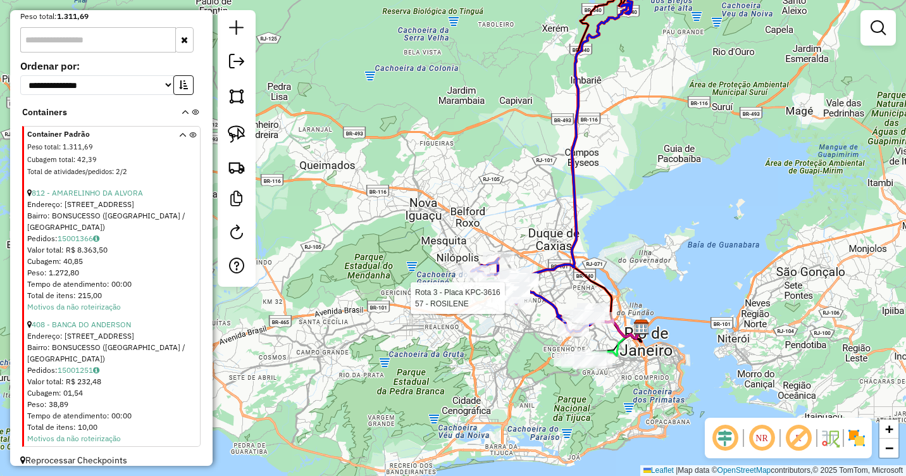
select select "**********"
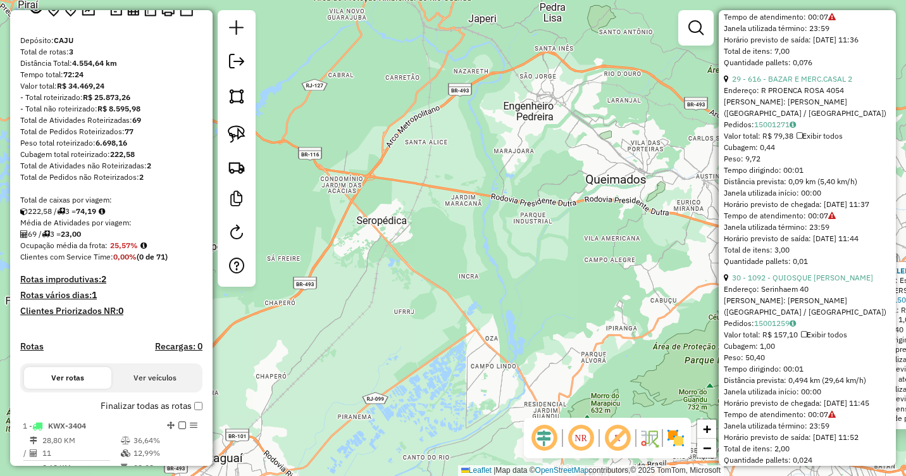
scroll to position [0, 0]
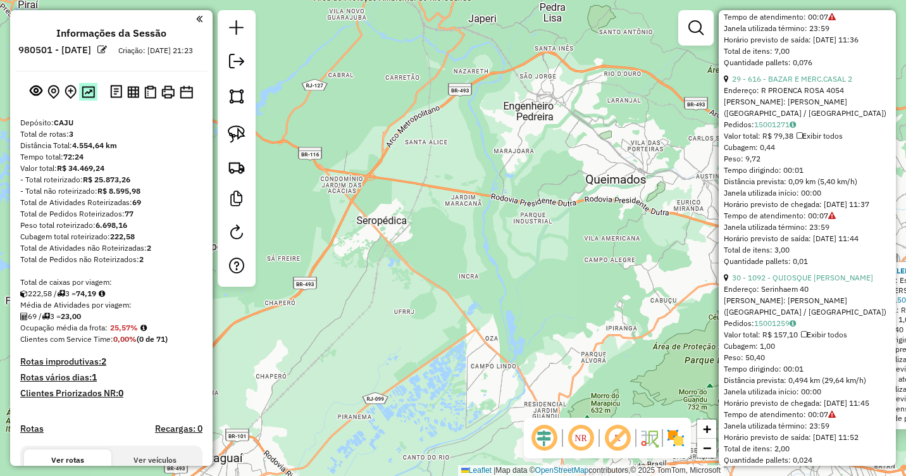
click at [86, 98] on img at bounding box center [88, 92] width 13 height 12
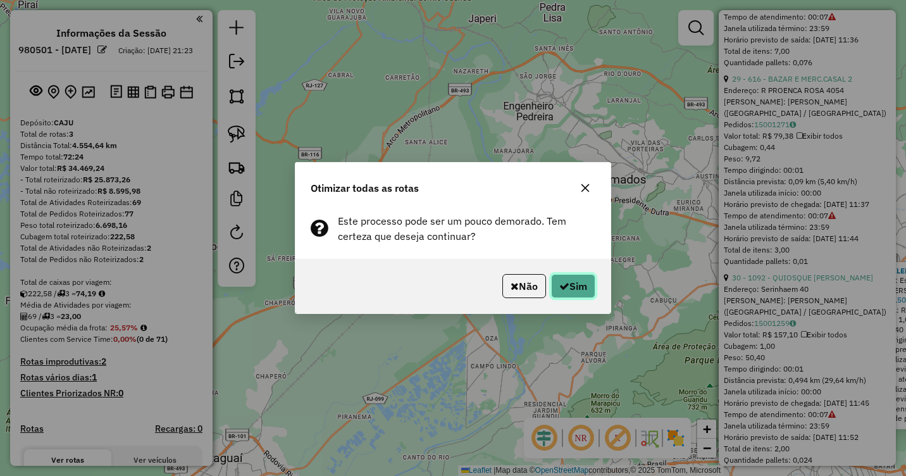
click at [576, 284] on button "Sim" at bounding box center [573, 286] width 44 height 24
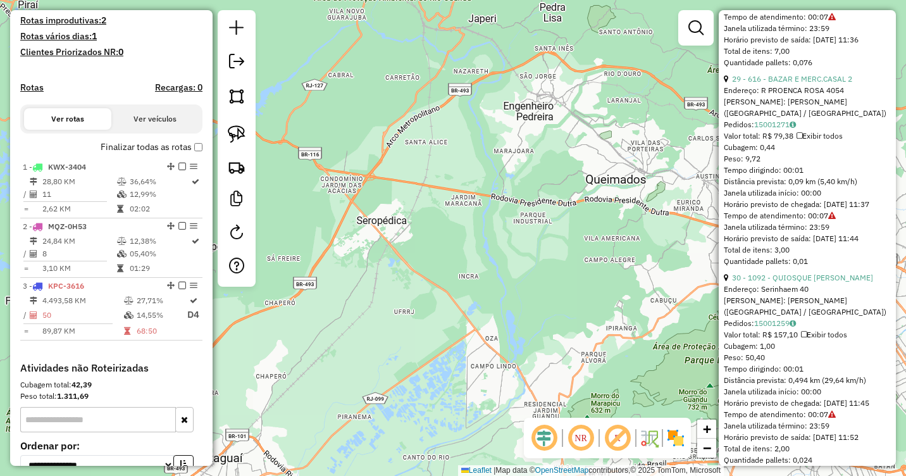
scroll to position [620, 0]
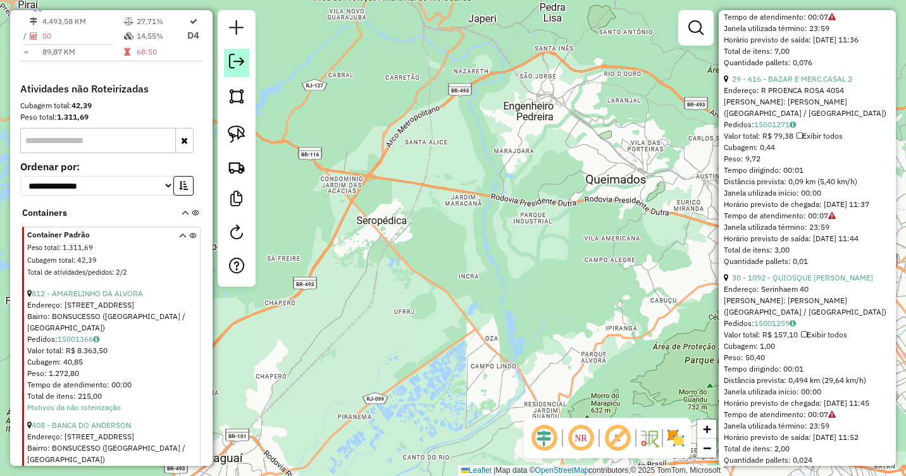
click at [238, 64] on em at bounding box center [236, 61] width 15 height 15
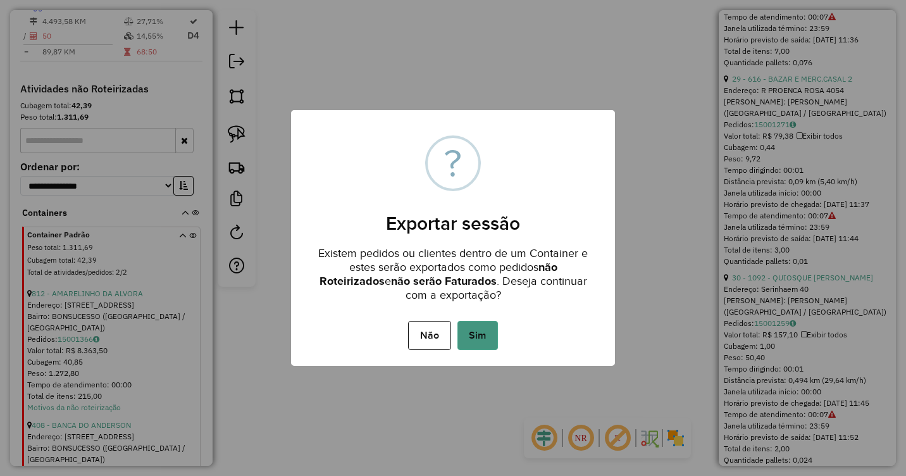
click at [476, 337] on button "Sim" at bounding box center [477, 335] width 40 height 29
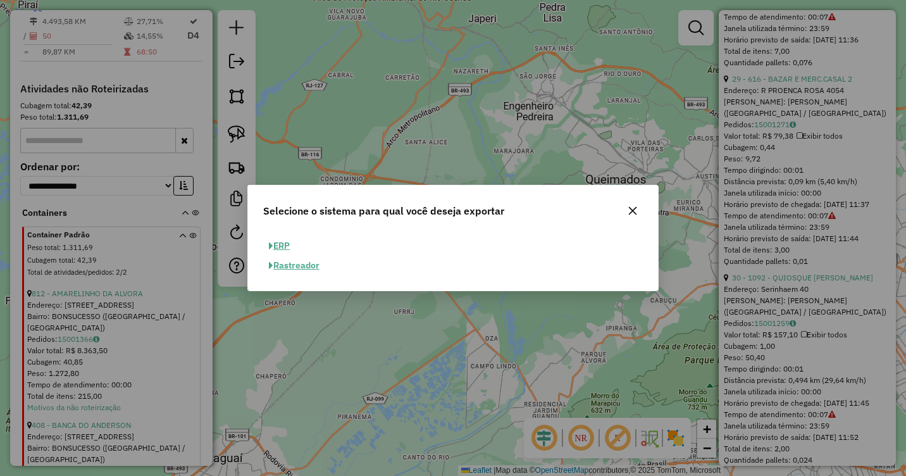
click at [278, 242] on button "ERP" at bounding box center [279, 246] width 32 height 20
select select "**"
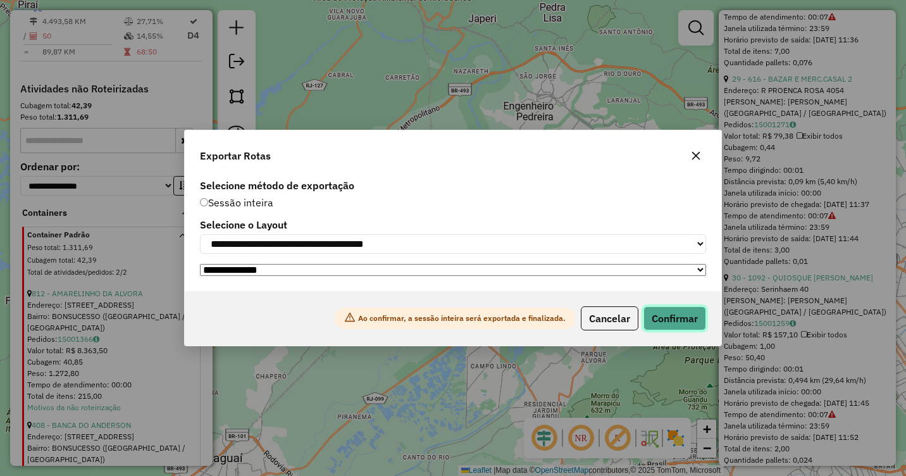
click at [686, 316] on button "Confirmar" at bounding box center [674, 318] width 63 height 24
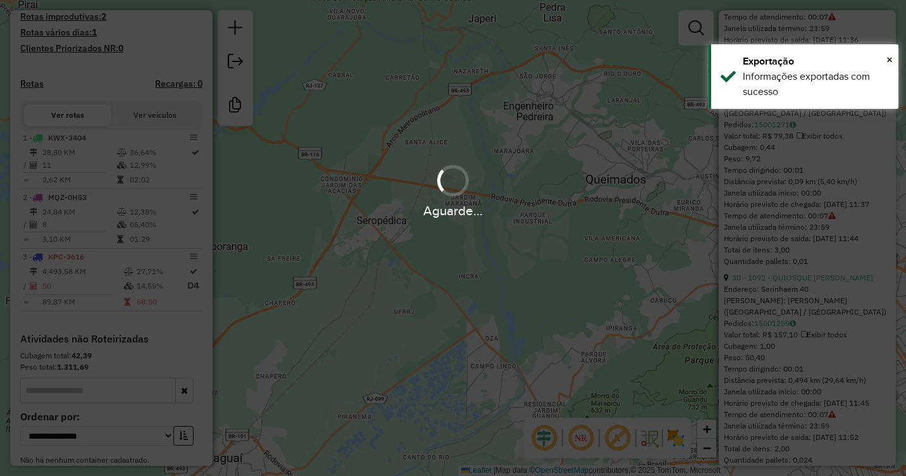
scroll to position [629, 0]
